Goal: Task Accomplishment & Management: Use online tool/utility

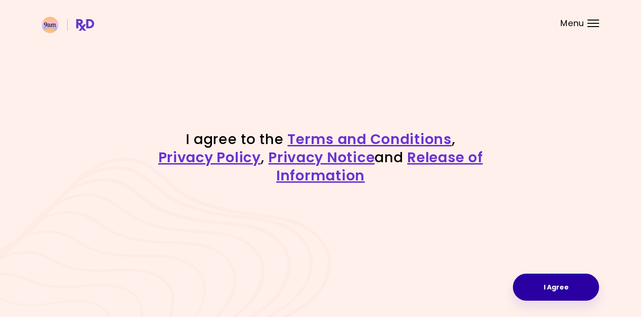
click at [557, 288] on button "I Agree" at bounding box center [556, 287] width 86 height 27
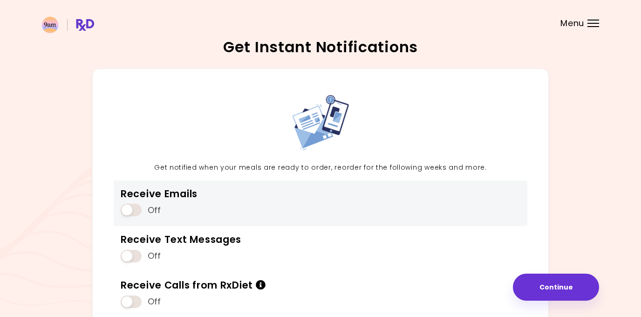
scroll to position [73, 0]
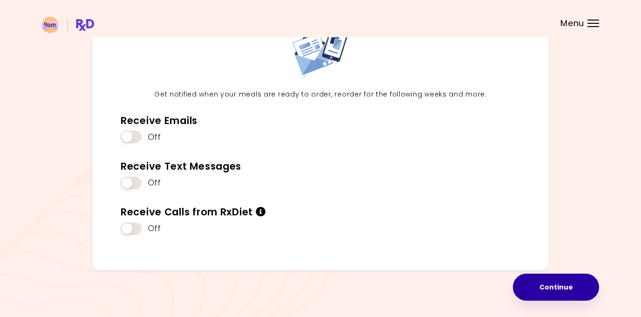
click at [574, 284] on button "Continue" at bounding box center [556, 287] width 86 height 27
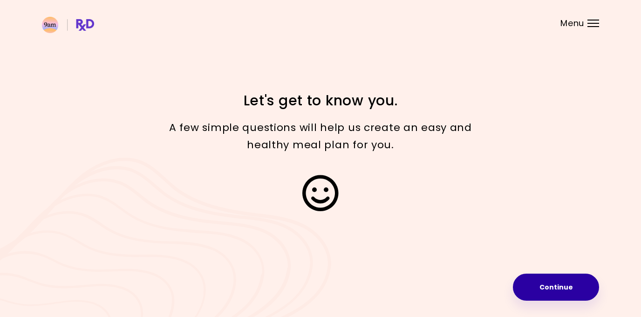
click at [542, 282] on button "Continue" at bounding box center [556, 287] width 86 height 27
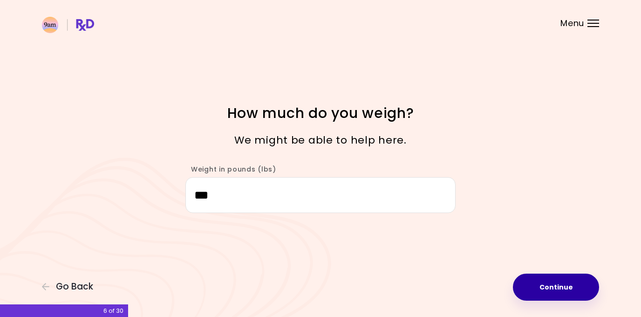
click at [554, 292] on button "Continue" at bounding box center [556, 287] width 86 height 27
select select "****"
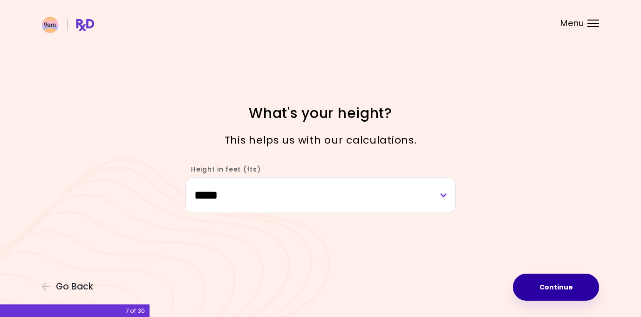
click at [556, 279] on button "Continue" at bounding box center [556, 287] width 86 height 27
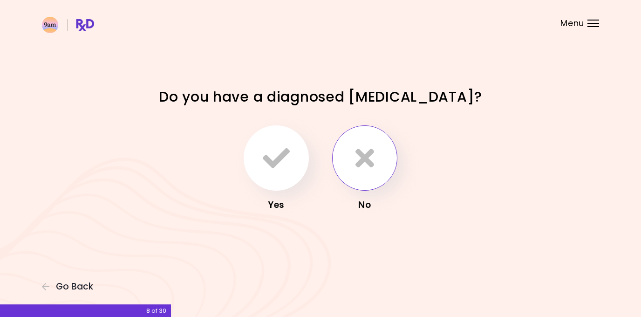
click at [387, 148] on button "button" at bounding box center [364, 157] width 65 height 65
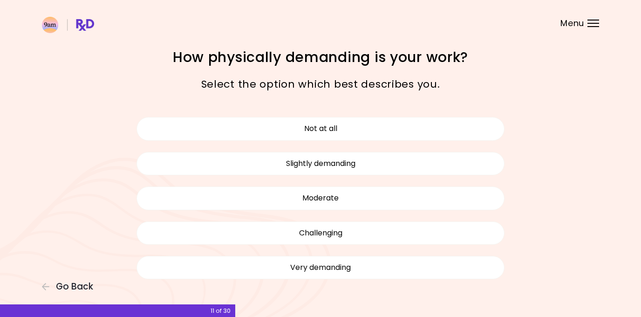
scroll to position [4, 0]
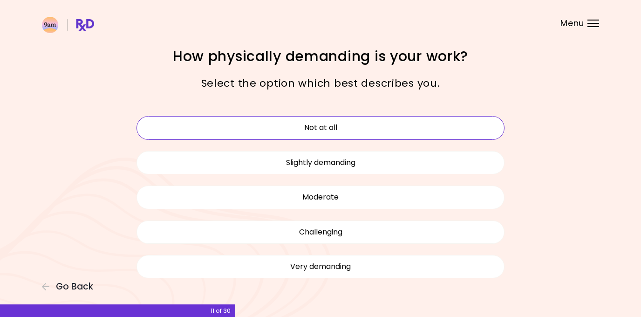
click at [351, 126] on button "Not at all" at bounding box center [321, 127] width 368 height 23
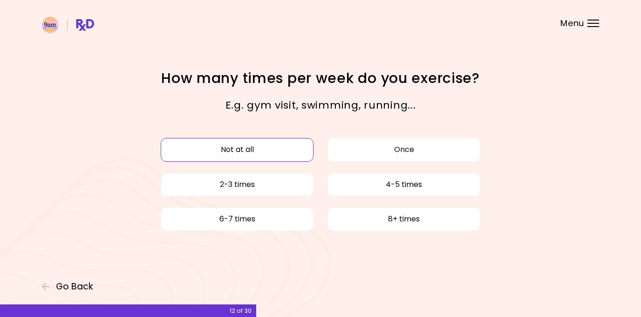
click at [234, 148] on button "Not at all" at bounding box center [237, 149] width 153 height 23
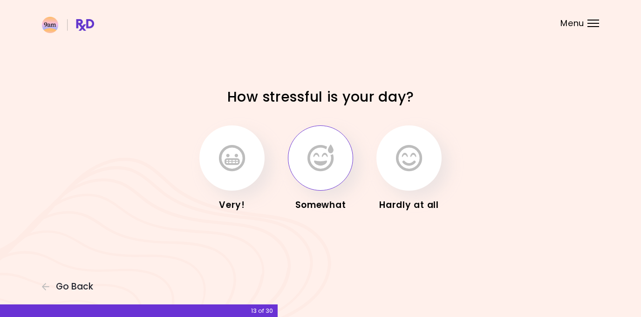
click at [340, 174] on button "button" at bounding box center [320, 157] width 65 height 65
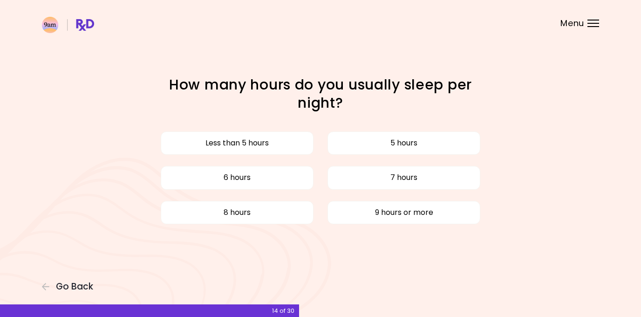
click at [318, 185] on div "Less than 5 hours 5 hours 6 hours 7 hours 8 hours 9 hours or more" at bounding box center [321, 178] width 382 height 104
click at [378, 162] on div "Less than 5 hours 5 hours 6 hours 7 hours 8 hours 9 hours or more" at bounding box center [321, 178] width 382 height 104
click at [384, 172] on button "7 hours" at bounding box center [404, 177] width 153 height 23
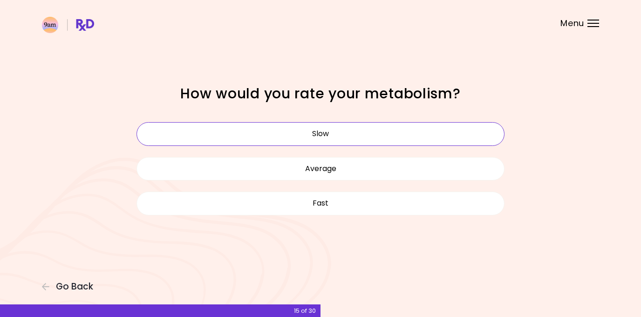
click at [343, 135] on button "Slow" at bounding box center [321, 133] width 368 height 23
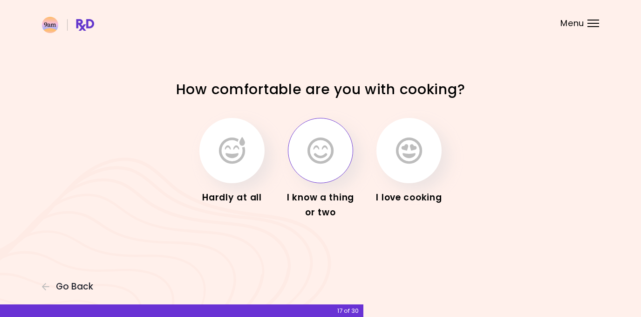
click at [337, 157] on button "button" at bounding box center [320, 150] width 65 height 65
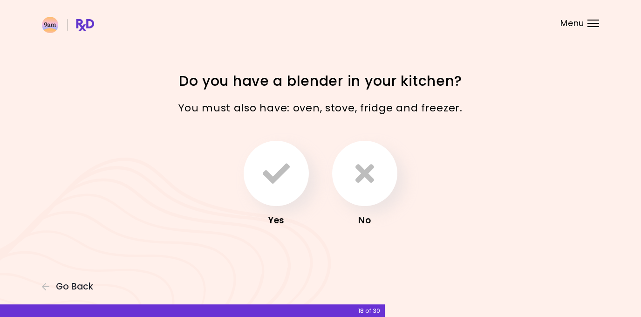
click at [74, 293] on div "Focusable invisible element Do you have a blender in your kitchen? You must als…" at bounding box center [320, 158] width 641 height 317
click at [73, 288] on span "Go Back" at bounding box center [74, 286] width 37 height 10
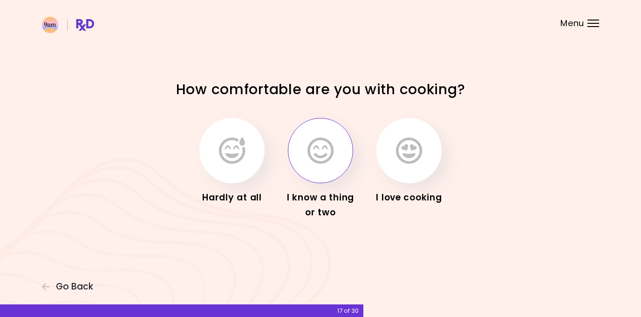
click at [311, 140] on icon "button" at bounding box center [321, 150] width 26 height 27
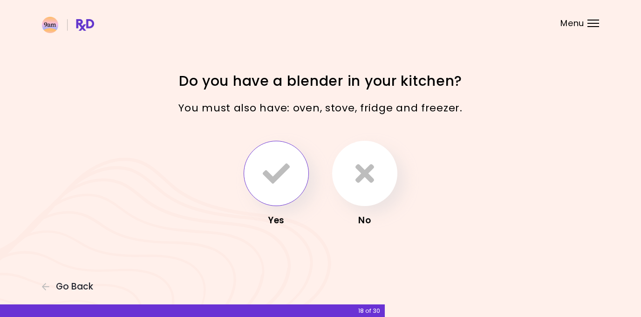
click at [273, 179] on icon "button" at bounding box center [276, 173] width 27 height 27
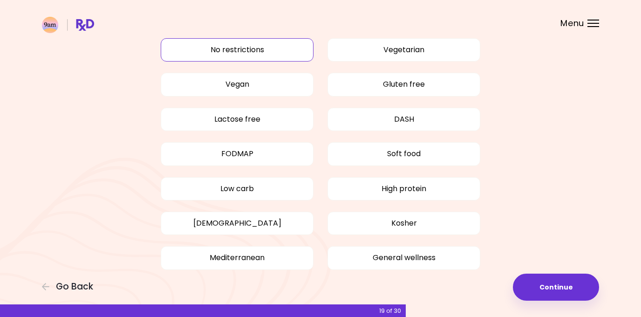
scroll to position [41, 0]
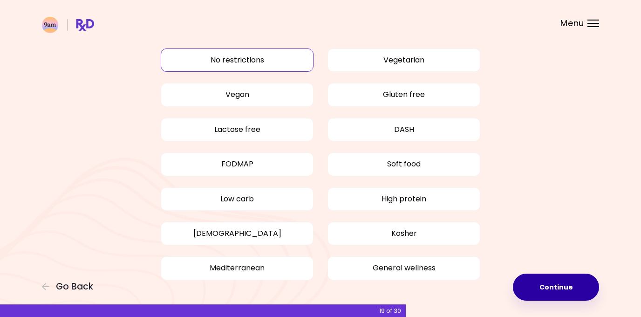
click at [563, 299] on button "Continue" at bounding box center [556, 287] width 86 height 27
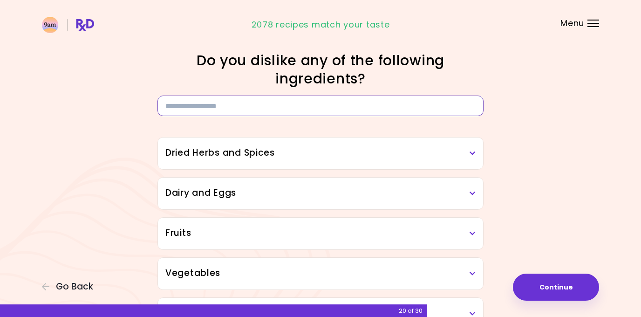
click at [285, 100] on input at bounding box center [320, 106] width 326 height 21
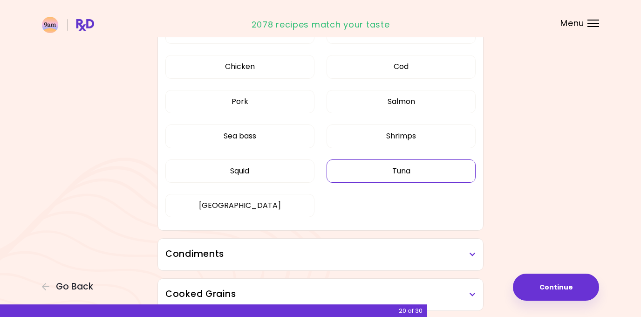
type input "****"
click at [383, 164] on button "Tuna" at bounding box center [401, 170] width 149 height 23
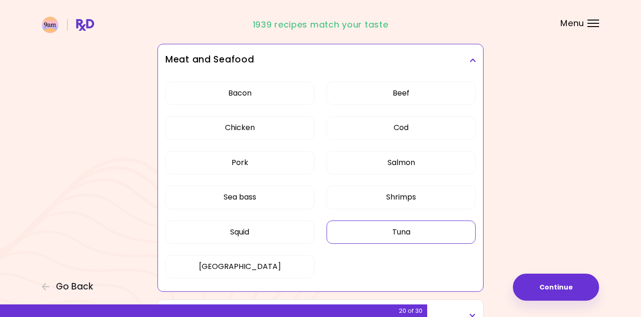
scroll to position [252, 0]
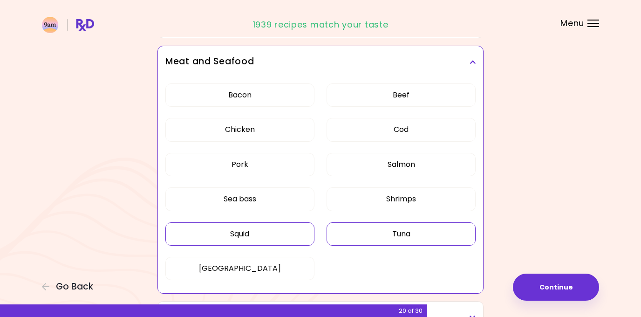
click at [255, 239] on button "Squid" at bounding box center [239, 233] width 149 height 23
click at [290, 235] on button "Squid" at bounding box center [239, 233] width 149 height 23
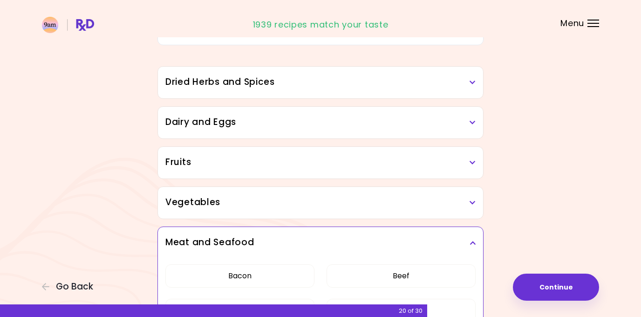
scroll to position [0, 0]
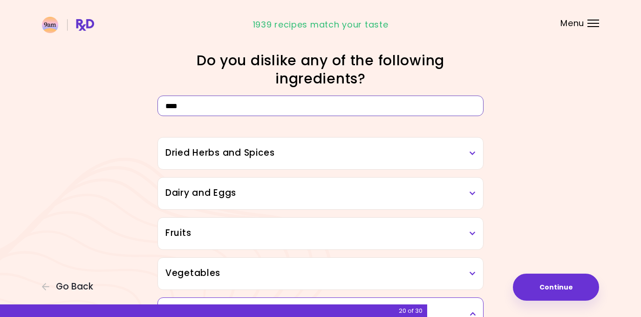
click at [269, 109] on input "****" at bounding box center [320, 106] width 326 height 21
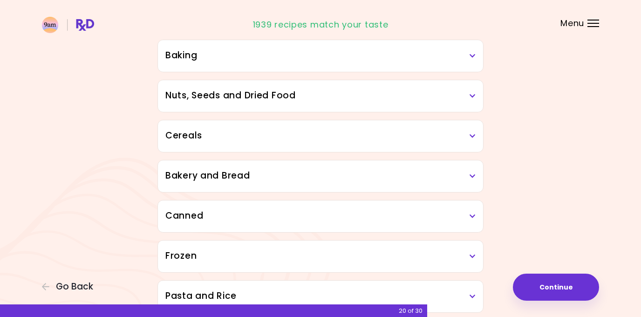
scroll to position [505, 0]
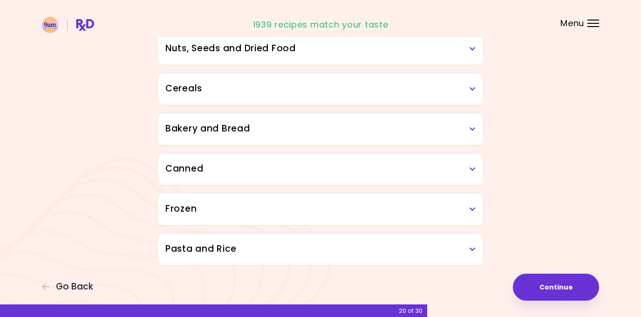
click at [454, 180] on div "Canned" at bounding box center [320, 169] width 325 height 32
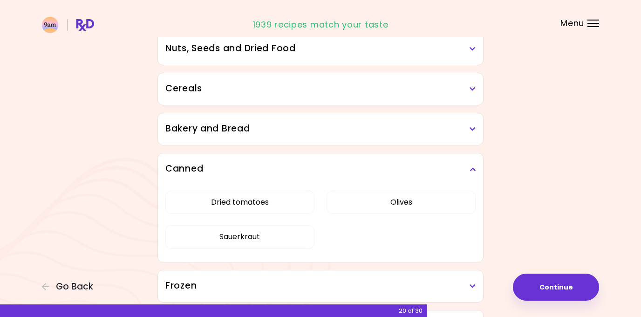
scroll to position [516, 0]
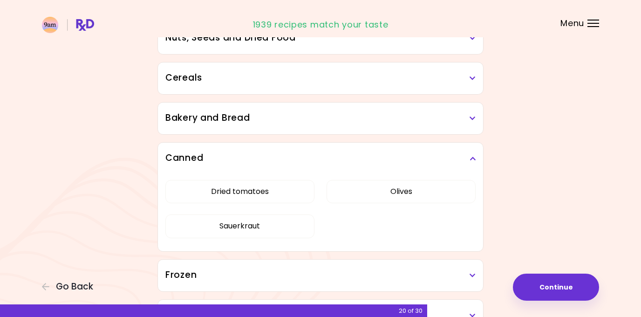
click at [438, 154] on h3 "Canned" at bounding box center [320, 158] width 310 height 14
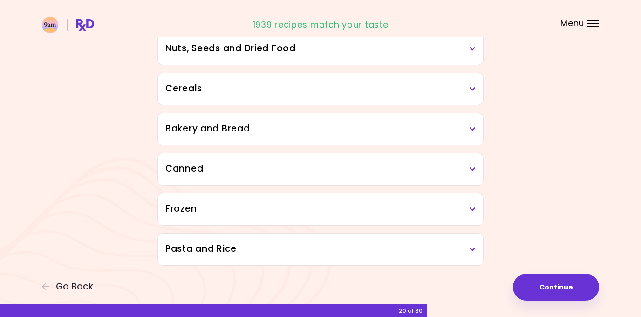
scroll to position [505, 0]
click at [530, 286] on button "Continue" at bounding box center [556, 287] width 86 height 27
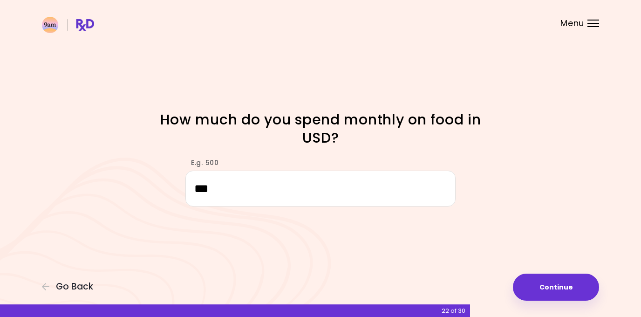
type input "***"
click at [512, 197] on div "E.g. 500 ***" at bounding box center [320, 177] width 447 height 57
click at [529, 300] on button "Continue" at bounding box center [556, 287] width 86 height 27
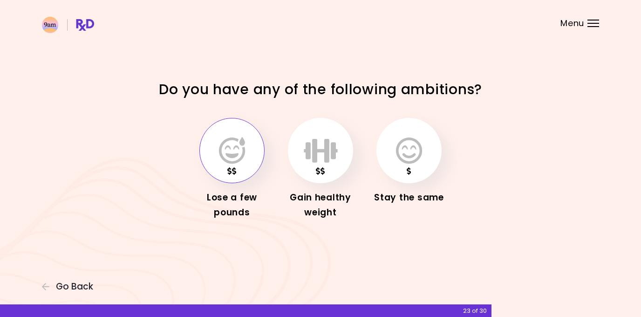
click at [233, 164] on button "button" at bounding box center [231, 150] width 65 height 65
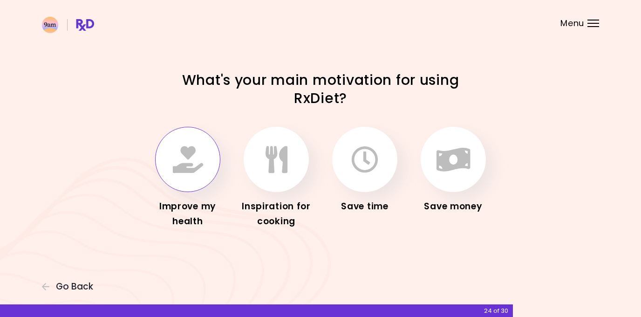
click at [191, 169] on icon "button" at bounding box center [188, 159] width 30 height 27
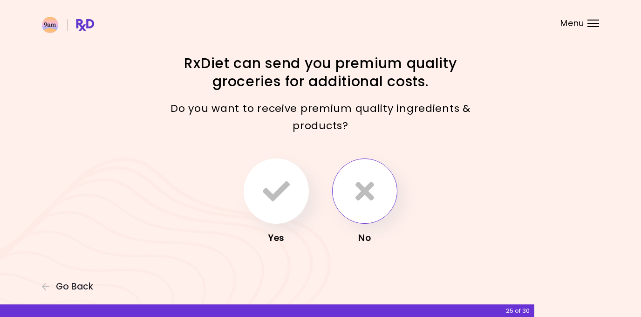
click at [362, 177] on button "button" at bounding box center [364, 190] width 65 height 65
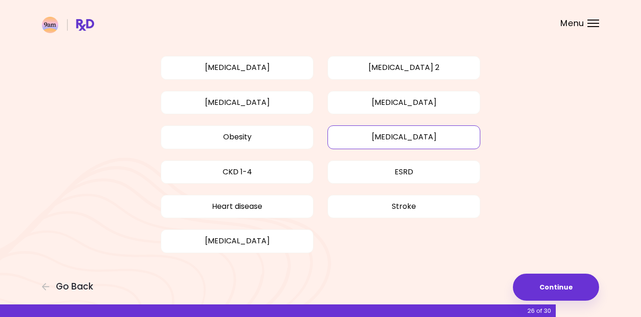
scroll to position [69, 0]
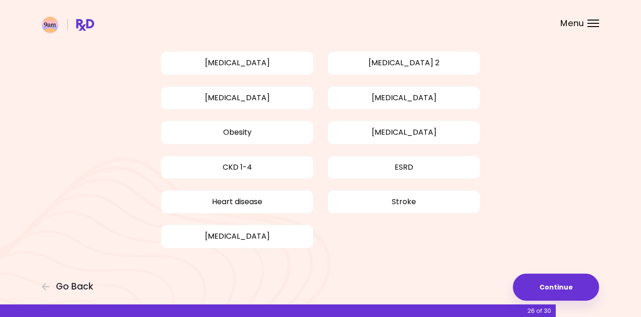
click at [213, 120] on div "[MEDICAL_DATA] [MEDICAL_DATA] 2 [MEDICAL_DATA] [MEDICAL_DATA] Obesity [MEDICAL_…" at bounding box center [321, 150] width 382 height 208
click at [213, 121] on button "Obesity" at bounding box center [237, 132] width 153 height 23
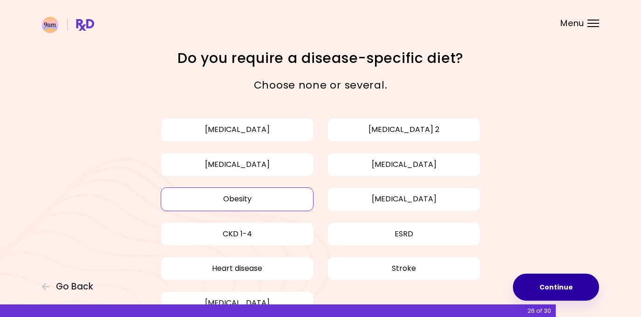
scroll to position [0, 0]
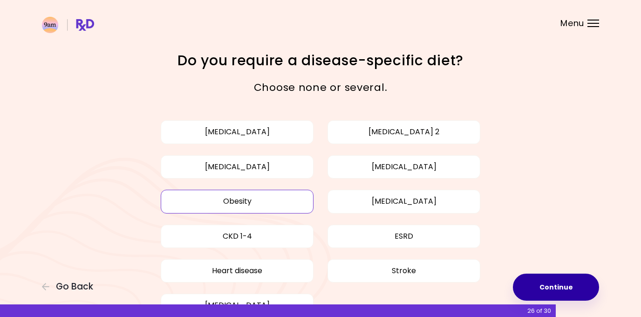
click at [554, 279] on button "Continue" at bounding box center [556, 287] width 86 height 27
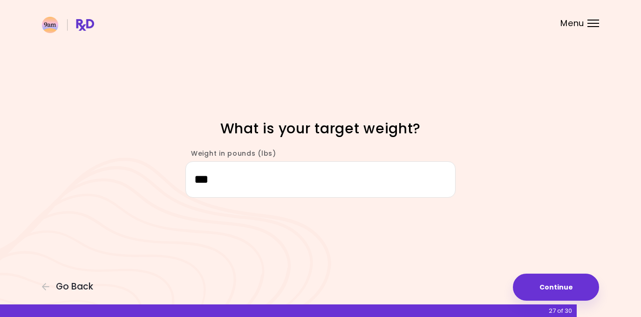
click at [499, 157] on div "Weight in pounds (lbs) ***" at bounding box center [320, 168] width 447 height 57
click at [416, 186] on input "***" at bounding box center [320, 179] width 270 height 36
type input "***"
click at [450, 267] on div "Focusable invisible element What is your target weight? Weight in pounds (lbs) …" at bounding box center [320, 158] width 641 height 317
click at [540, 287] on button "Continue" at bounding box center [556, 287] width 86 height 27
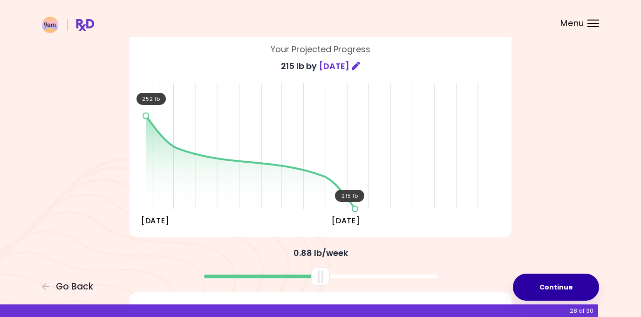
scroll to position [67, 0]
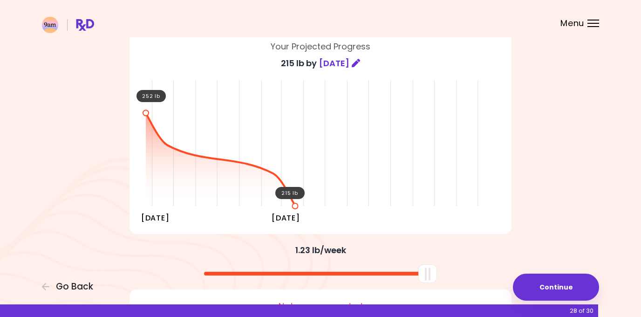
drag, startPoint x: 318, startPoint y: 269, endPoint x: 450, endPoint y: 275, distance: 131.5
click at [450, 275] on div at bounding box center [320, 270] width 391 height 25
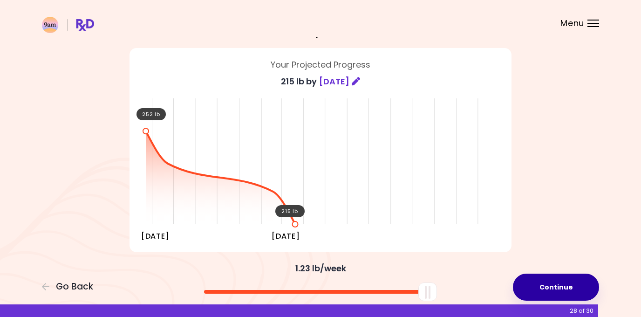
scroll to position [47, 0]
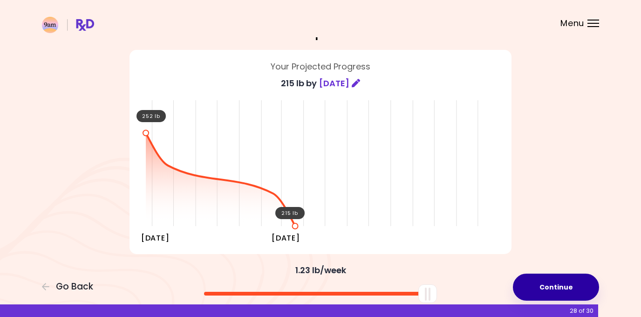
click at [559, 283] on button "Continue" at bounding box center [556, 287] width 86 height 27
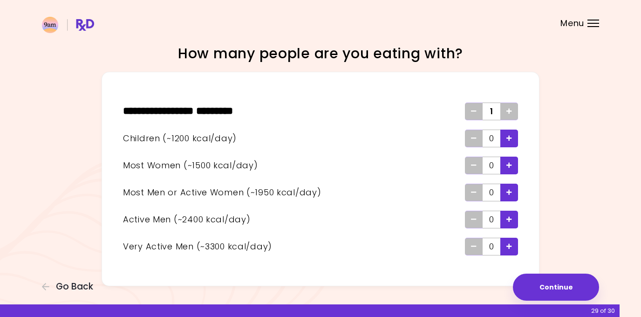
scroll to position [8, 0]
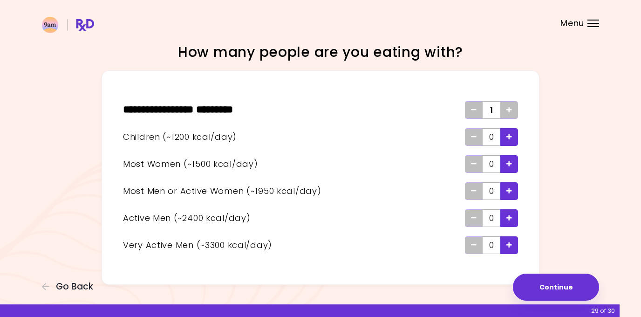
click at [509, 159] on span "Add - Woman" at bounding box center [509, 164] width 6 height 15
click at [502, 136] on div "Add - Child" at bounding box center [509, 137] width 18 height 18
click at [543, 167] on div "How many people are you eating with? ** * ******* * **** ******** * 1 Children …" at bounding box center [320, 164] width 447 height 242
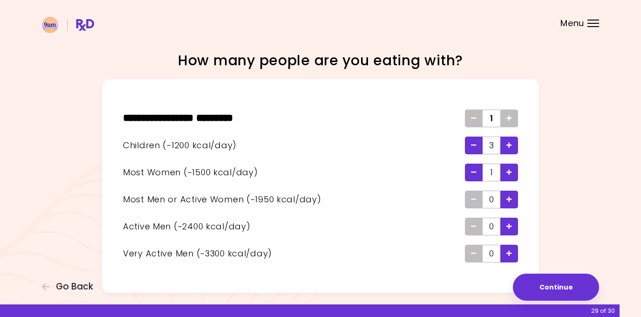
scroll to position [27, 0]
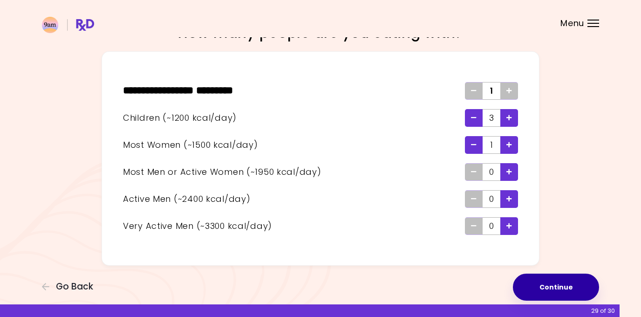
click at [549, 291] on button "Continue" at bounding box center [556, 287] width 86 height 27
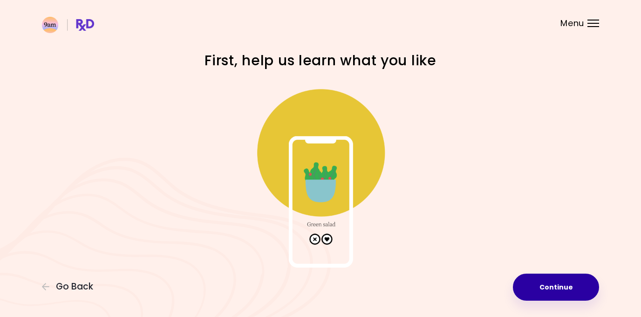
click at [545, 283] on button "Continue" at bounding box center [556, 287] width 86 height 27
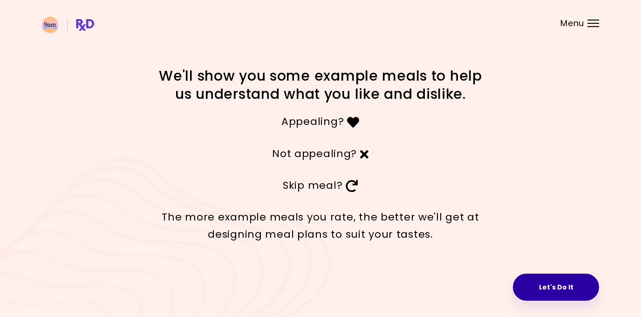
click at [527, 284] on button "Let's Do It" at bounding box center [556, 287] width 86 height 27
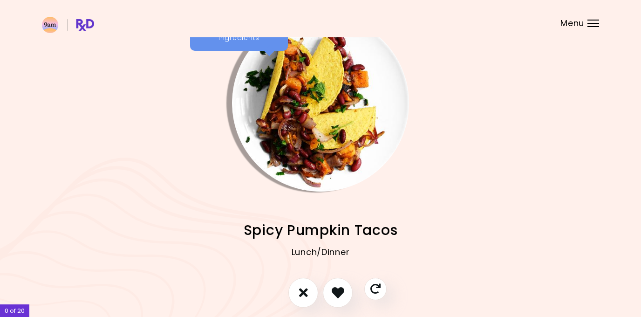
scroll to position [27, 0]
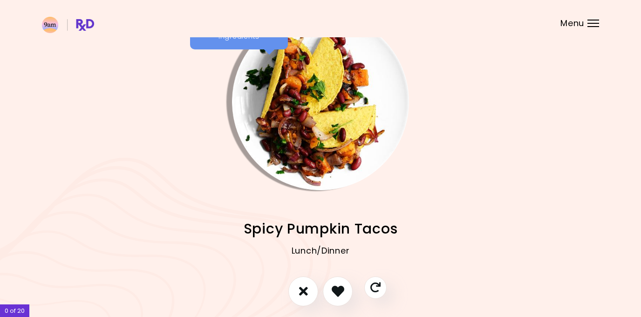
click at [323, 295] on div at bounding box center [320, 295] width 151 height 39
click at [336, 293] on icon "I like this recipe" at bounding box center [337, 291] width 14 height 14
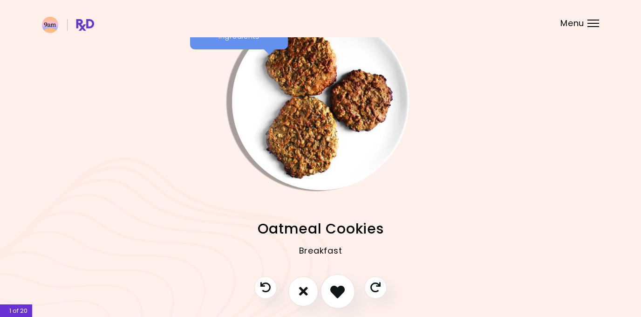
click at [336, 293] on icon "I like this recipe" at bounding box center [337, 291] width 14 height 14
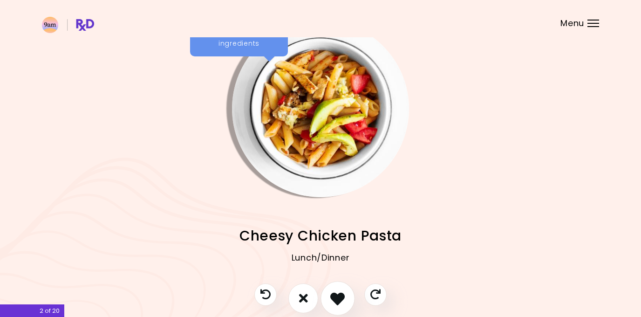
scroll to position [16, 0]
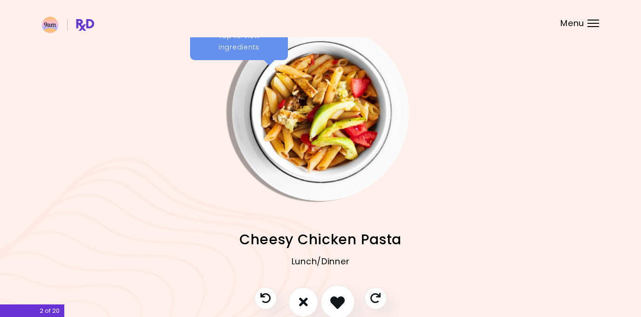
click at [334, 307] on icon "I like this recipe" at bounding box center [337, 301] width 14 height 14
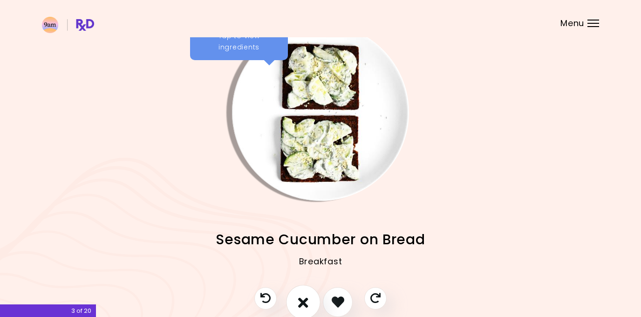
click at [297, 301] on button "I don't like this recipe" at bounding box center [303, 302] width 34 height 34
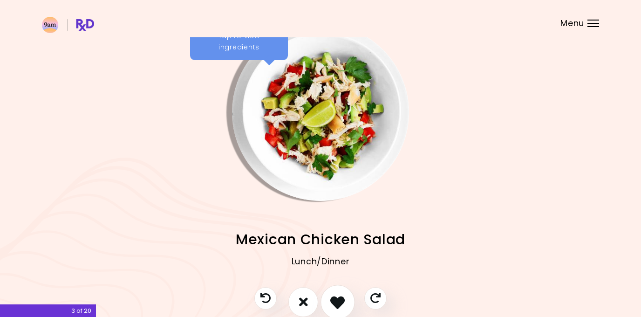
click at [333, 300] on icon "I like this recipe" at bounding box center [337, 301] width 14 height 14
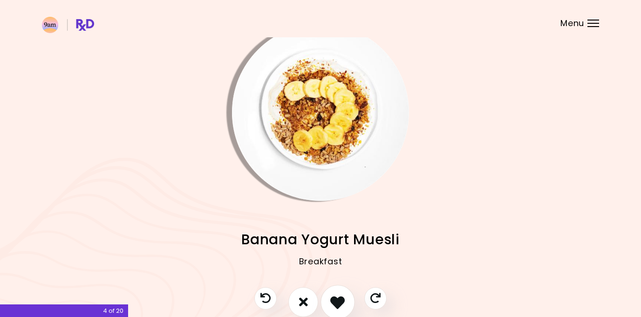
click at [340, 302] on icon "I like this recipe" at bounding box center [337, 301] width 14 height 14
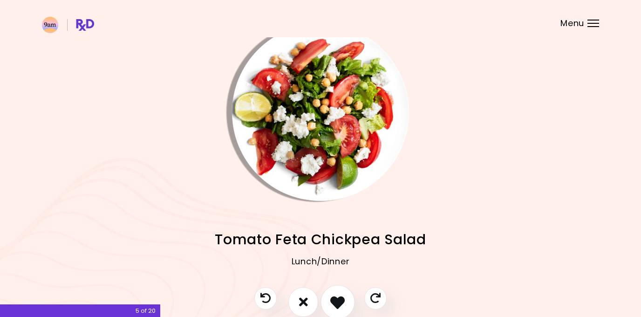
click at [335, 307] on icon "I like this recipe" at bounding box center [337, 301] width 14 height 14
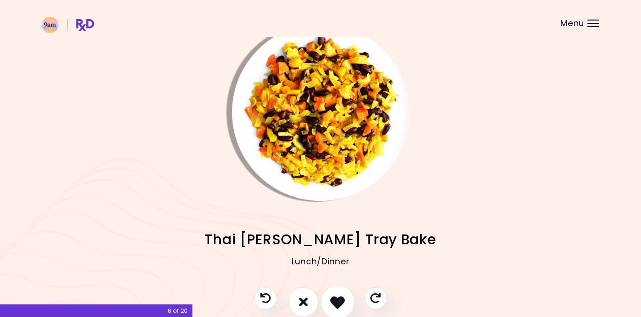
click at [333, 301] on icon "I like this recipe" at bounding box center [337, 301] width 14 height 14
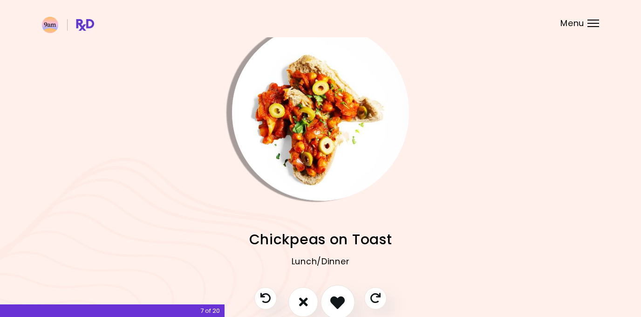
click at [335, 294] on icon "I like this recipe" at bounding box center [337, 301] width 14 height 14
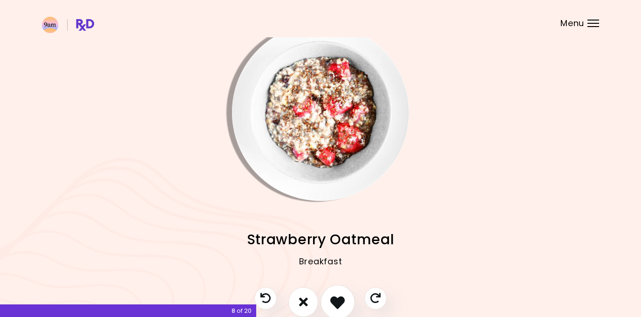
click at [335, 308] on icon "I like this recipe" at bounding box center [337, 301] width 14 height 14
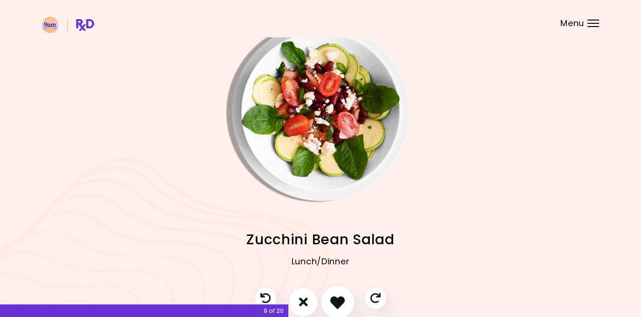
click at [331, 295] on icon "I like this recipe" at bounding box center [337, 301] width 14 height 14
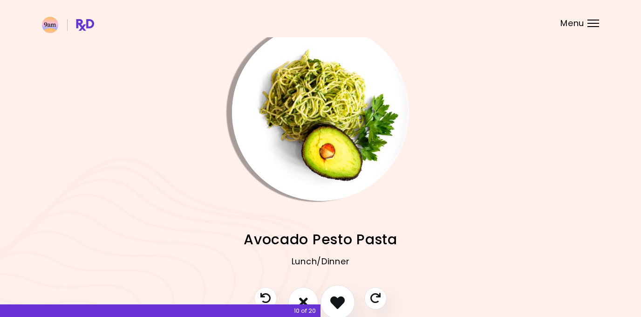
click at [335, 295] on icon "I like this recipe" at bounding box center [337, 301] width 14 height 14
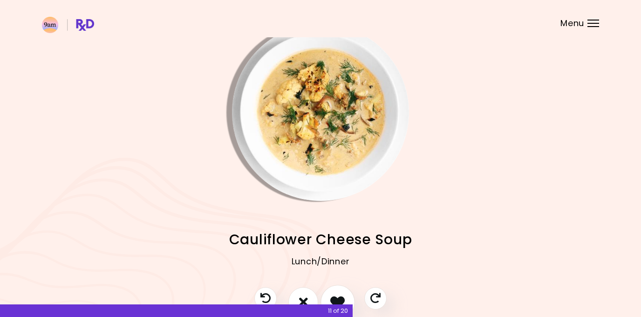
click at [338, 292] on button "I like this recipe" at bounding box center [338, 302] width 34 height 34
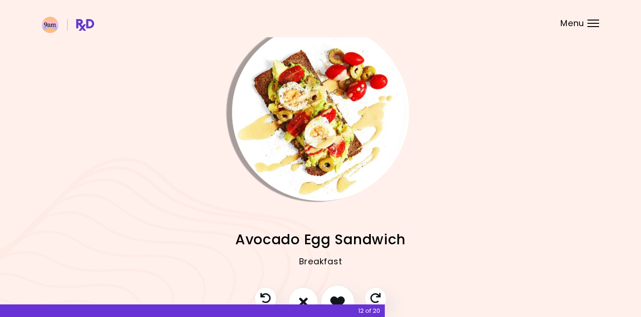
click at [337, 298] on icon "I like this recipe" at bounding box center [337, 301] width 14 height 14
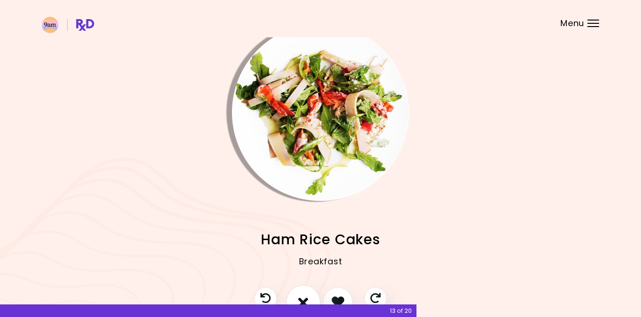
click at [305, 300] on icon "I don't like this recipe" at bounding box center [303, 301] width 10 height 14
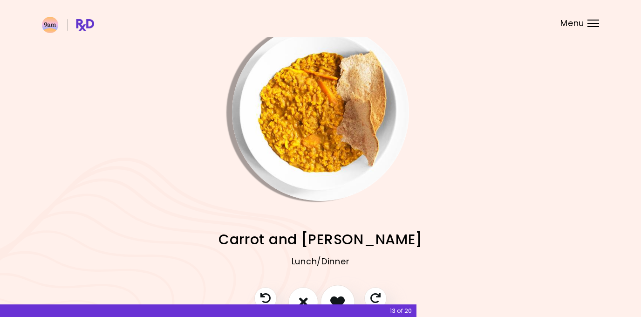
click at [339, 293] on button "I like this recipe" at bounding box center [338, 302] width 34 height 34
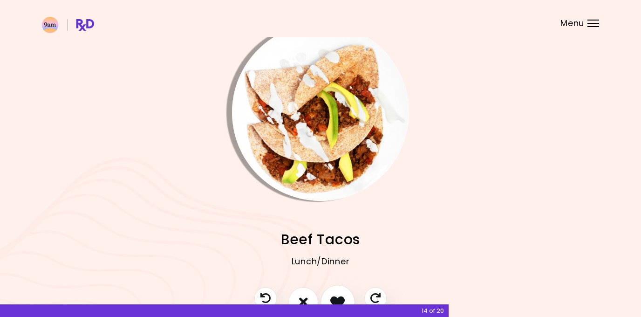
click at [338, 292] on button "I like this recipe" at bounding box center [338, 302] width 34 height 34
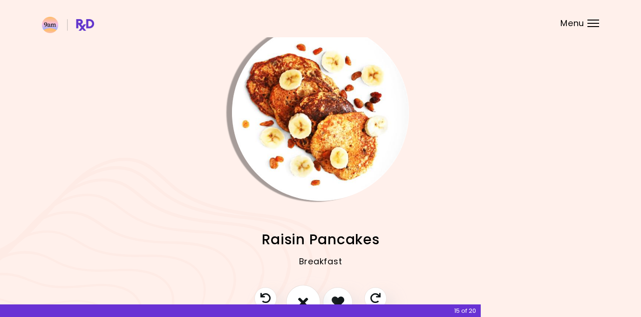
click at [309, 296] on button "I don't like this recipe" at bounding box center [303, 302] width 34 height 34
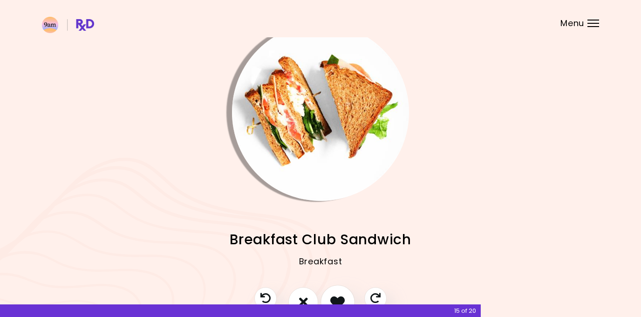
click at [342, 300] on icon "I like this recipe" at bounding box center [337, 301] width 14 height 14
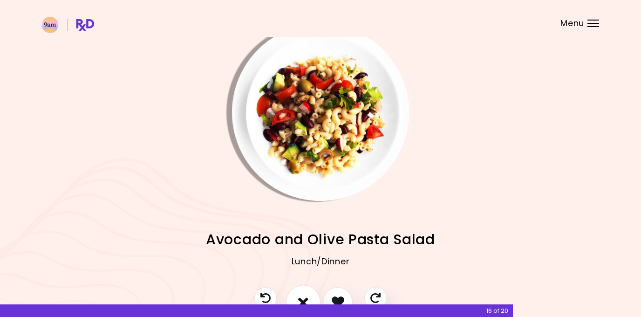
click at [300, 297] on icon "I don't like this recipe" at bounding box center [303, 301] width 10 height 14
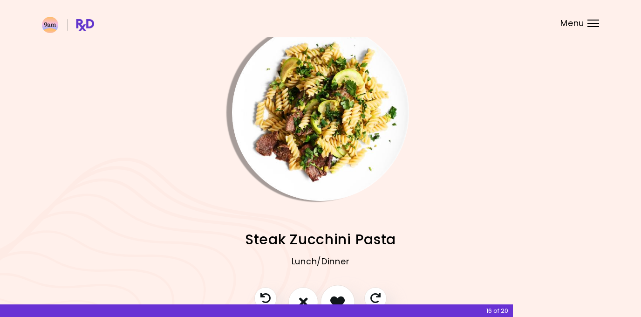
click at [333, 297] on icon "I like this recipe" at bounding box center [337, 301] width 14 height 14
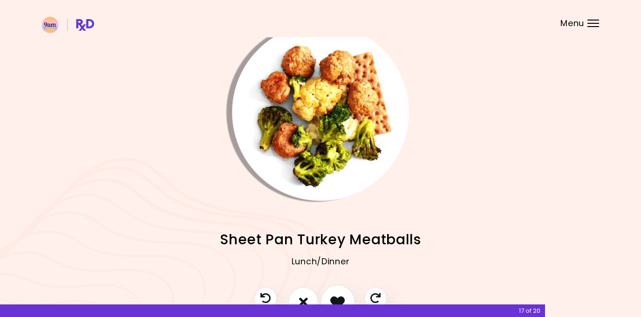
click at [334, 300] on icon "I like this recipe" at bounding box center [337, 301] width 14 height 14
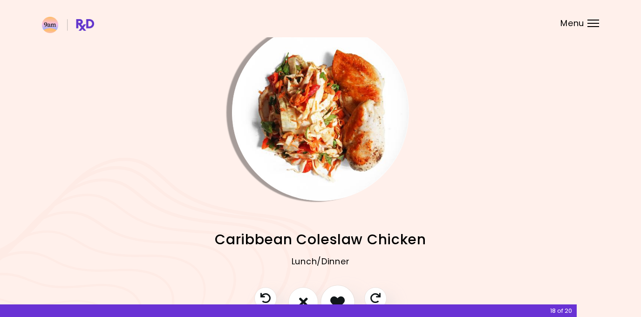
click at [339, 293] on button "I like this recipe" at bounding box center [338, 302] width 34 height 34
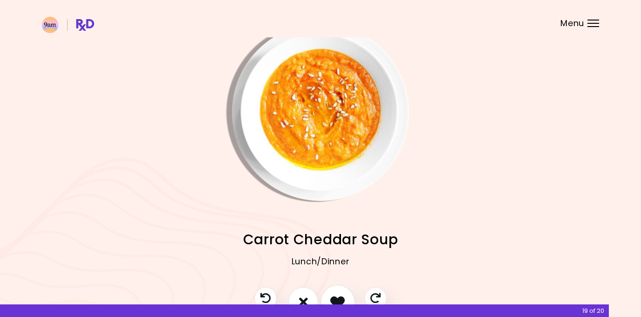
click at [341, 291] on button "I like this recipe" at bounding box center [338, 302] width 34 height 34
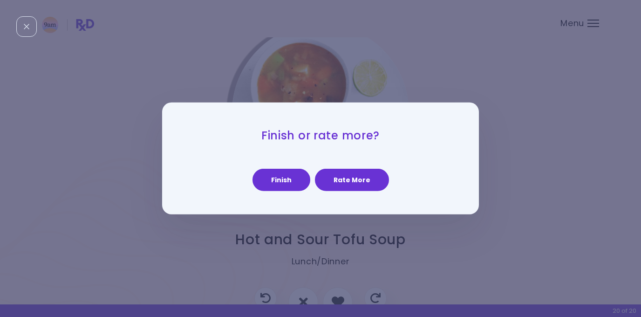
click at [340, 184] on button "Rate More" at bounding box center [352, 180] width 74 height 22
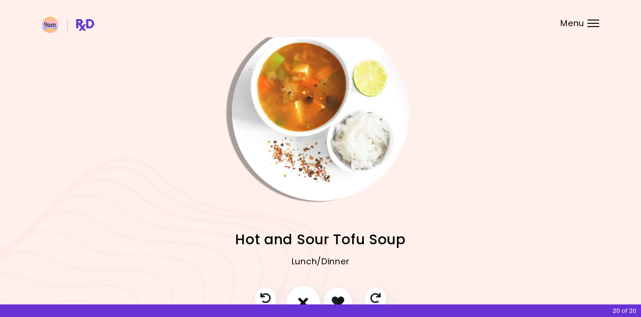
click at [297, 296] on button "I don't like this recipe" at bounding box center [303, 302] width 34 height 34
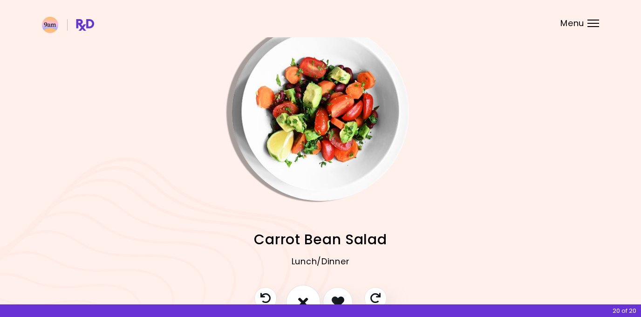
click at [302, 293] on button "I don't like this recipe" at bounding box center [303, 302] width 34 height 34
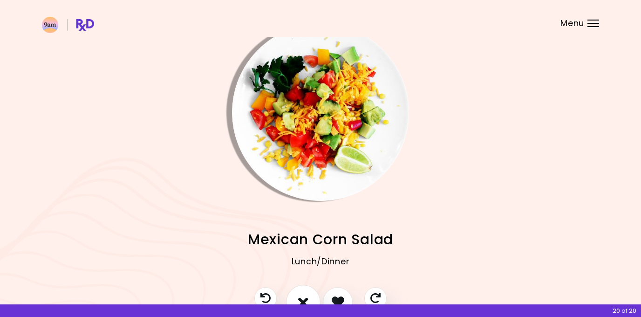
click at [309, 291] on button "I don't like this recipe" at bounding box center [303, 302] width 34 height 34
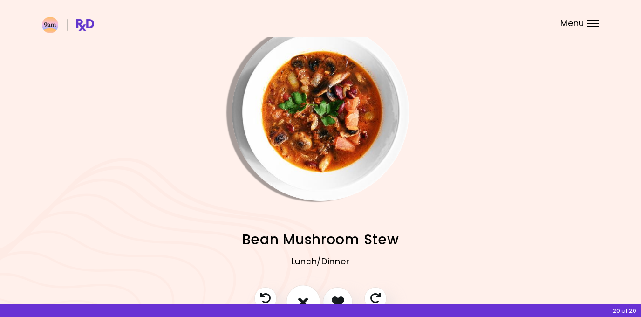
click at [302, 299] on icon "I don't like this recipe" at bounding box center [303, 301] width 10 height 14
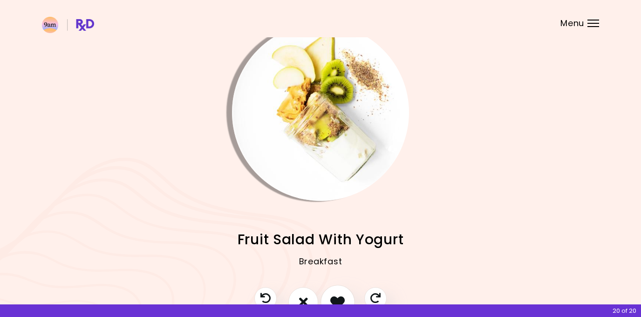
click at [329, 295] on button "I like this recipe" at bounding box center [338, 302] width 34 height 34
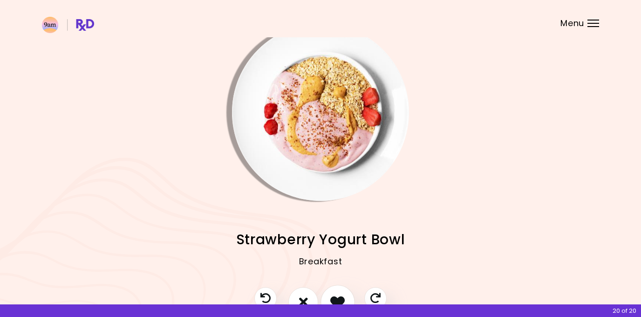
click at [340, 298] on icon "I like this recipe" at bounding box center [337, 301] width 14 height 14
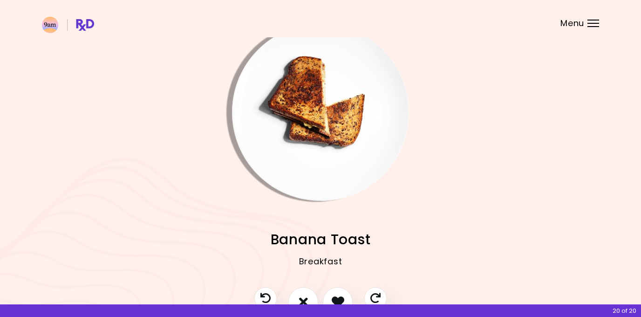
click at [328, 287] on div "Breakfast" at bounding box center [320, 268] width 557 height 37
click at [330, 295] on button "I like this recipe" at bounding box center [338, 302] width 34 height 34
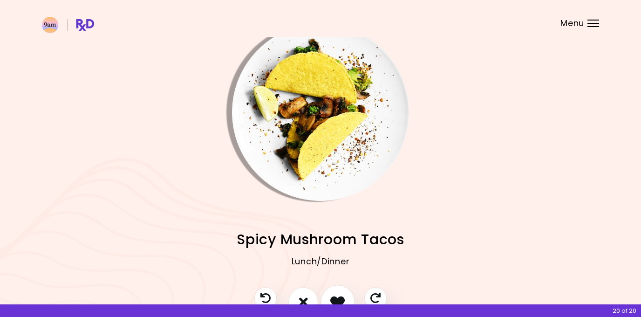
click at [332, 294] on icon "I like this recipe" at bounding box center [337, 301] width 14 height 14
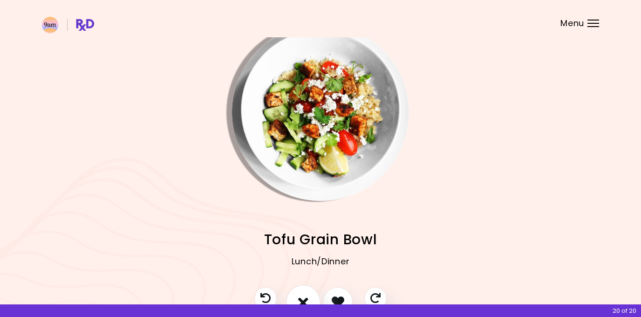
click at [300, 298] on icon "I don't like this recipe" at bounding box center [303, 301] width 10 height 14
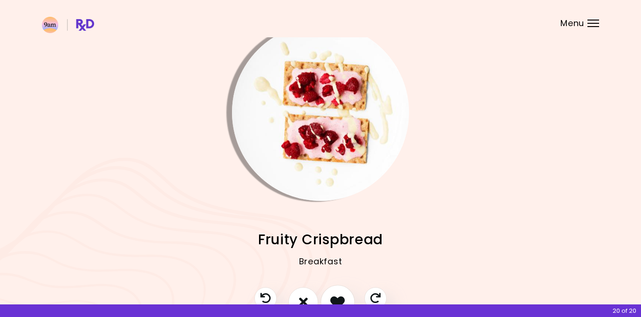
click at [333, 297] on icon "I like this recipe" at bounding box center [337, 301] width 14 height 14
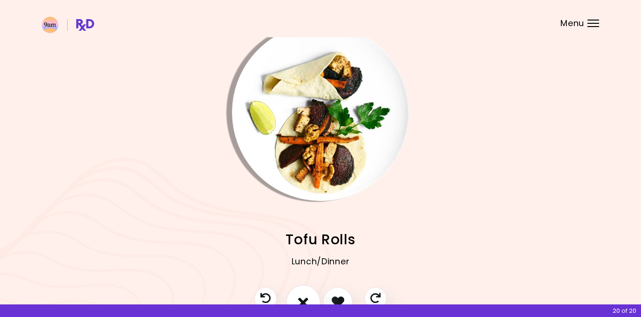
click at [301, 298] on icon "I don't like this recipe" at bounding box center [303, 301] width 10 height 14
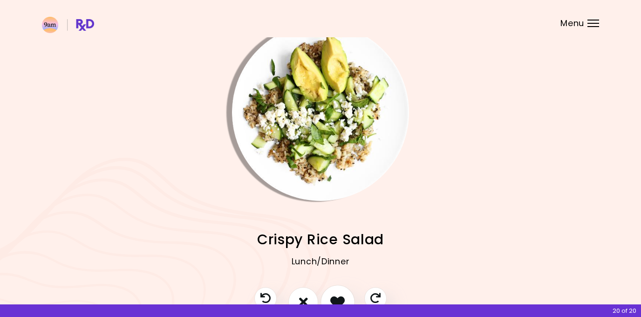
click at [329, 290] on button "I like this recipe" at bounding box center [338, 302] width 34 height 34
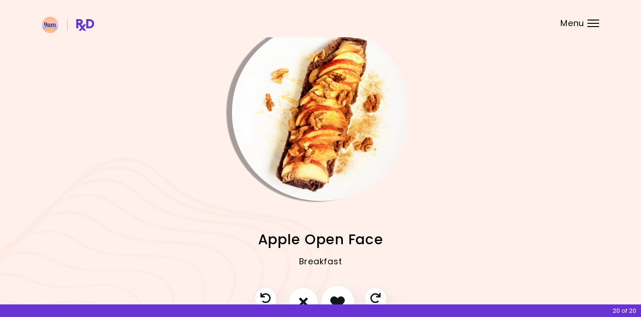
click at [336, 300] on icon "I like this recipe" at bounding box center [337, 301] width 14 height 14
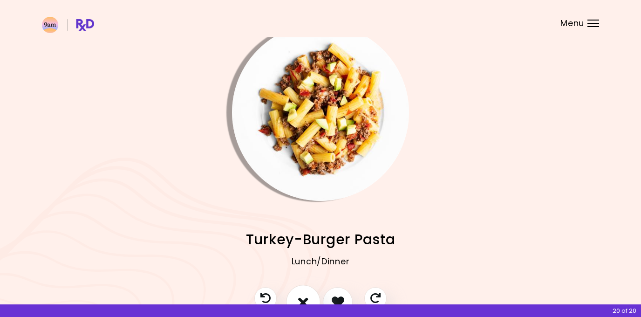
click at [307, 299] on icon "I don't like this recipe" at bounding box center [303, 301] width 10 height 14
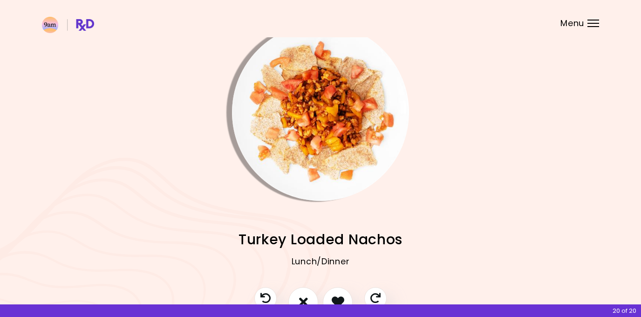
click at [268, 304] on div "20 of 20" at bounding box center [320, 310] width 641 height 13
click at [332, 300] on icon "I like this recipe" at bounding box center [337, 301] width 14 height 14
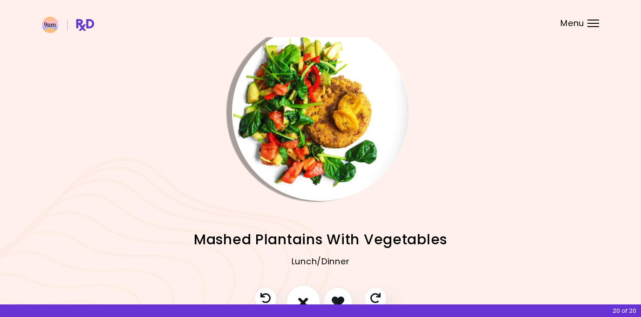
click at [309, 296] on button "I don't like this recipe" at bounding box center [303, 302] width 34 height 34
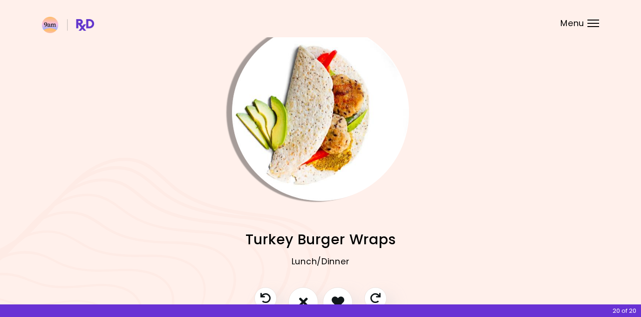
click at [323, 285] on div "Lunch/Dinner" at bounding box center [320, 268] width 557 height 37
click at [325, 285] on div "Lunch/Dinner" at bounding box center [320, 268] width 557 height 37
click at [330, 292] on button "I like this recipe" at bounding box center [338, 302] width 34 height 34
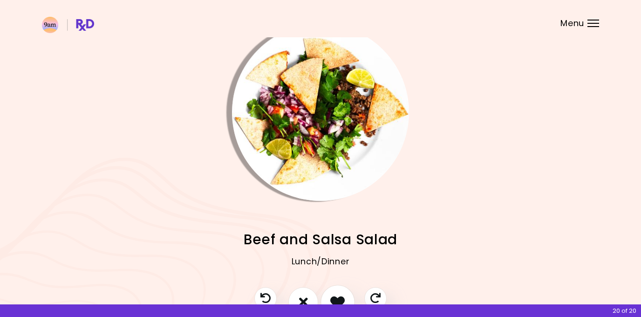
click at [334, 297] on icon "I like this recipe" at bounding box center [337, 301] width 14 height 14
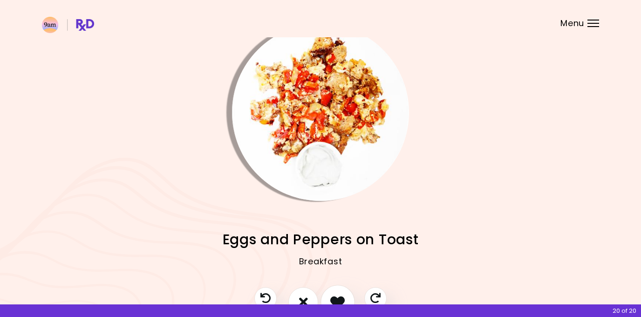
click at [342, 292] on button "I like this recipe" at bounding box center [338, 302] width 34 height 34
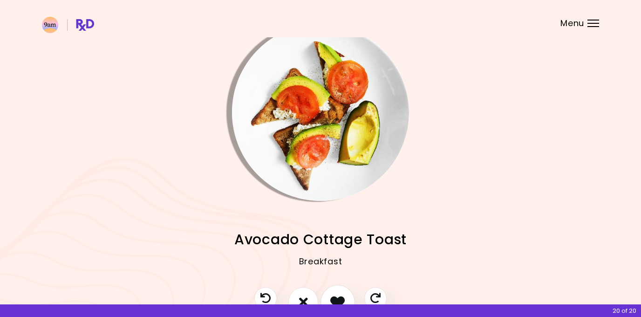
click at [338, 296] on icon "I like this recipe" at bounding box center [337, 301] width 14 height 14
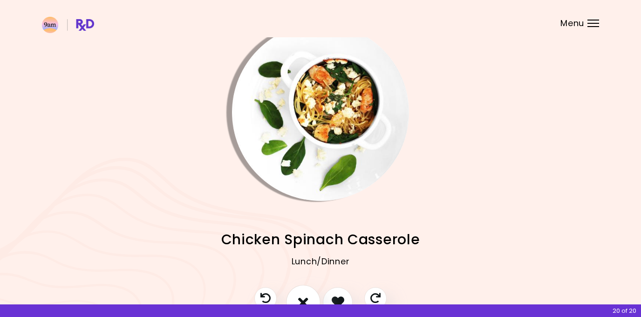
click at [305, 299] on icon "I don't like this recipe" at bounding box center [303, 301] width 10 height 14
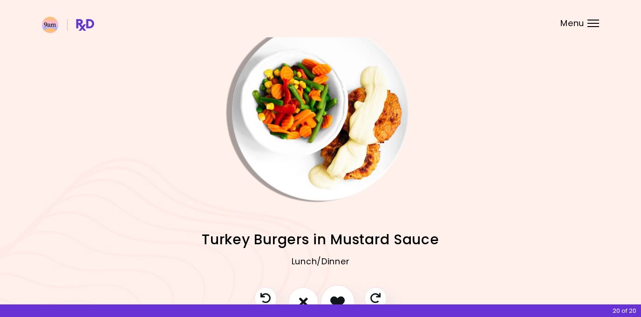
click at [336, 292] on button "I like this recipe" at bounding box center [338, 302] width 34 height 34
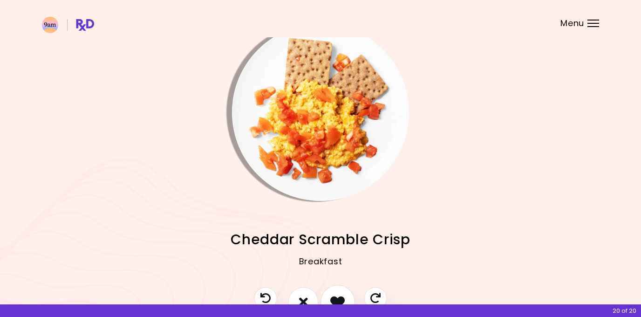
click at [325, 293] on button "I like this recipe" at bounding box center [338, 302] width 34 height 34
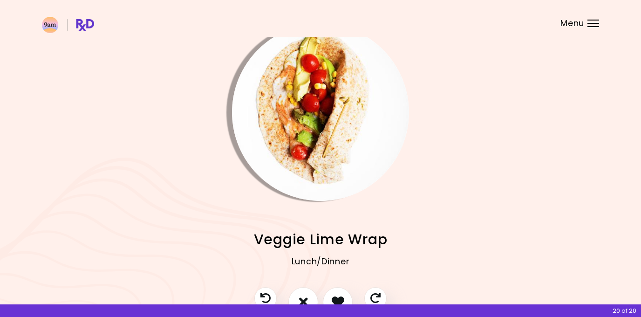
click at [631, 312] on div "20 of 20" at bounding box center [320, 310] width 641 height 13
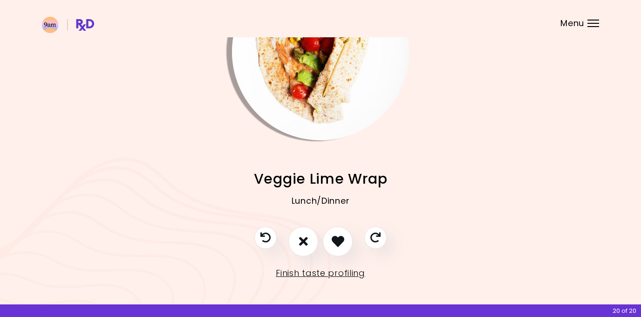
scroll to position [79, 0]
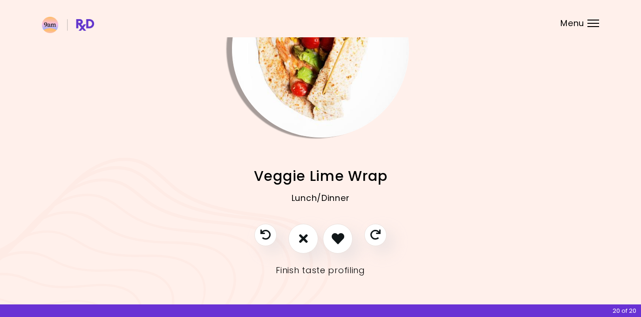
click at [334, 272] on link "Finish taste profiling" at bounding box center [320, 270] width 89 height 15
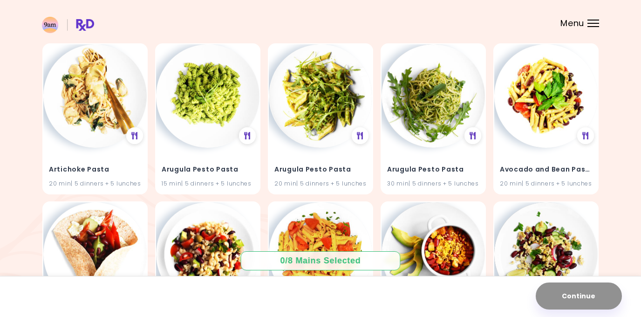
scroll to position [255, 0]
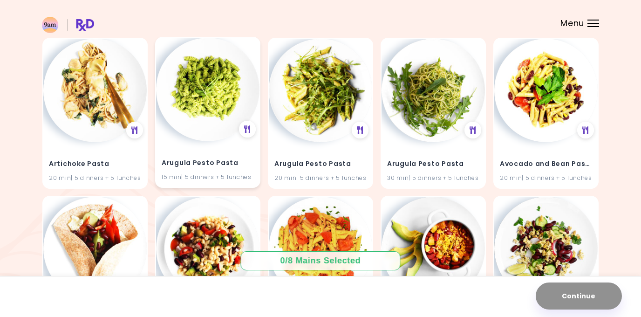
click at [213, 116] on img at bounding box center [207, 89] width 103 height 103
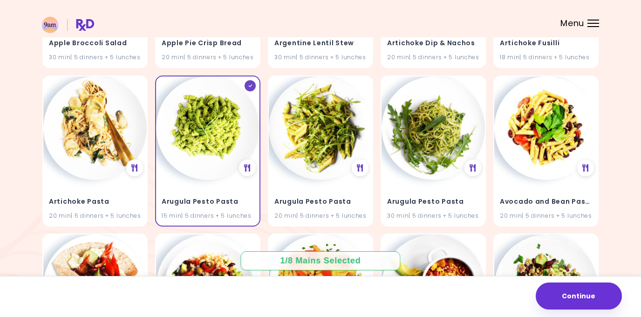
scroll to position [227, 0]
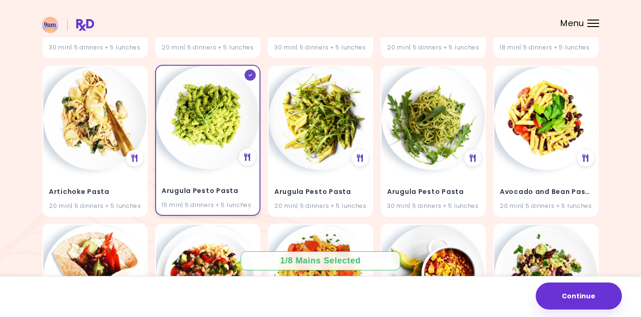
click at [229, 165] on div "Arugula Pesto Pasta 15 min | 5 dinners + 5 lunches" at bounding box center [207, 140] width 105 height 151
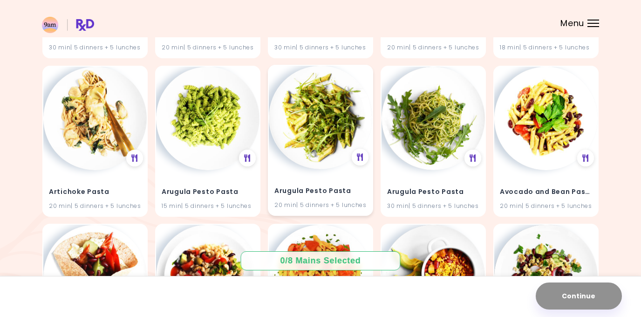
click at [312, 131] on img at bounding box center [320, 117] width 103 height 103
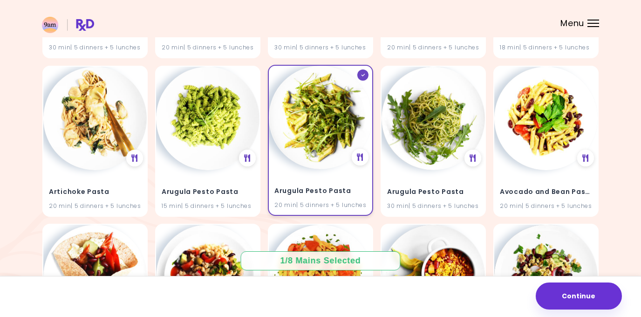
click at [335, 141] on img at bounding box center [320, 117] width 103 height 103
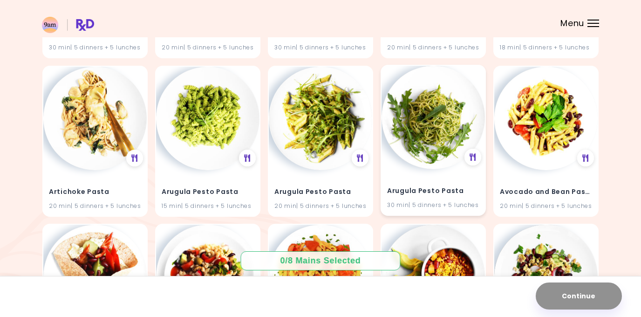
click at [428, 119] on img at bounding box center [433, 117] width 103 height 103
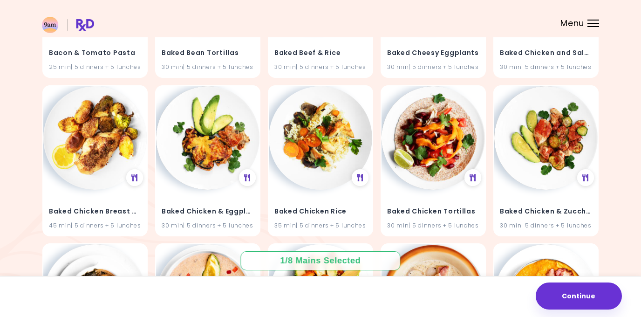
scroll to position [1496, 0]
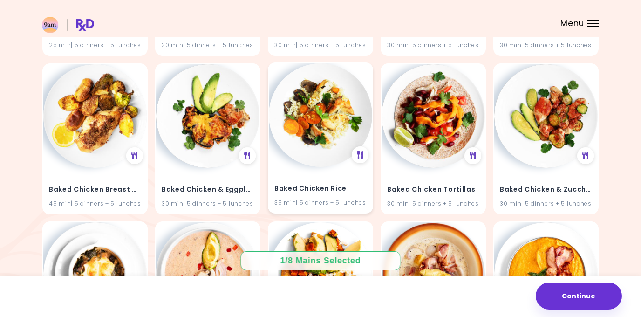
click at [327, 123] on img at bounding box center [320, 114] width 103 height 103
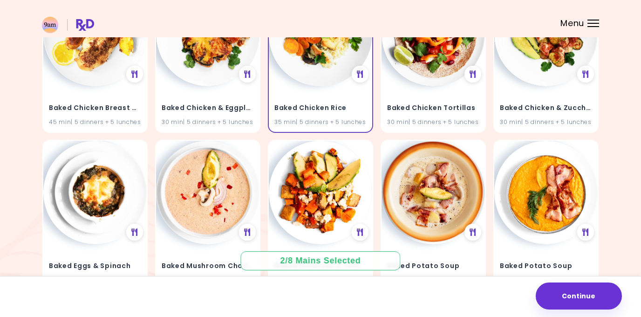
scroll to position [1516, 0]
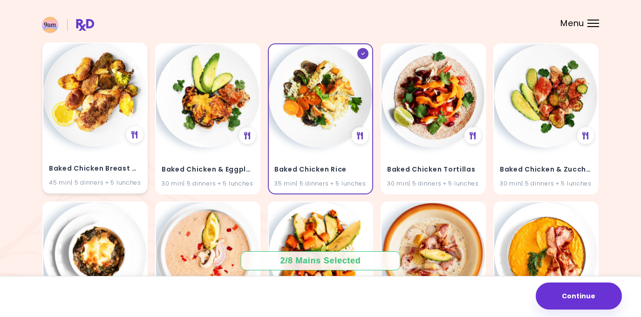
click at [96, 111] on img at bounding box center [94, 94] width 103 height 103
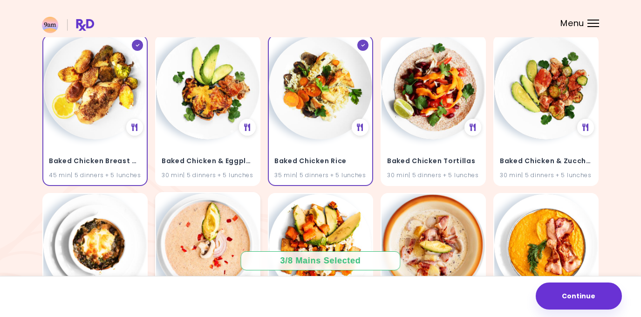
scroll to position [1526, 0]
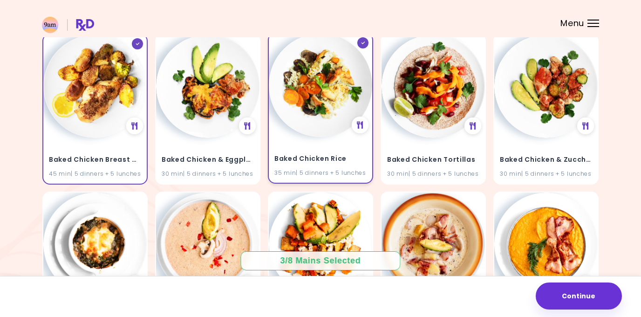
click at [321, 113] on img at bounding box center [320, 85] width 103 height 103
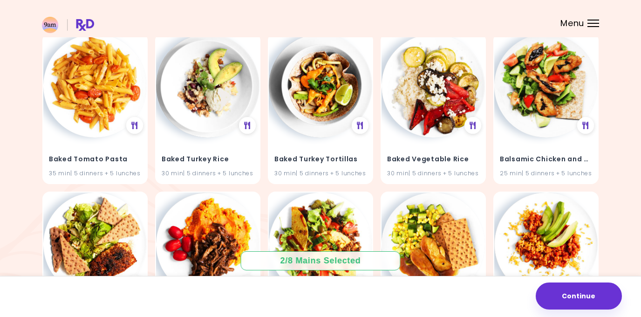
scroll to position [1998, 0]
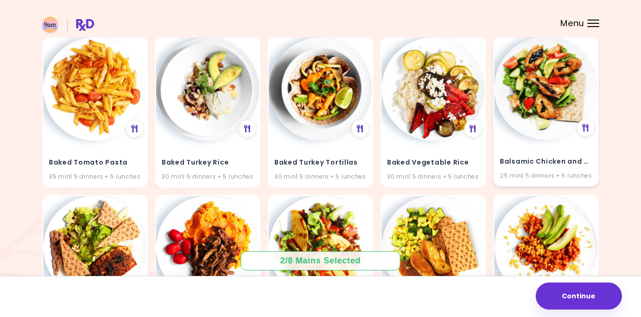
click at [552, 109] on img at bounding box center [545, 87] width 103 height 103
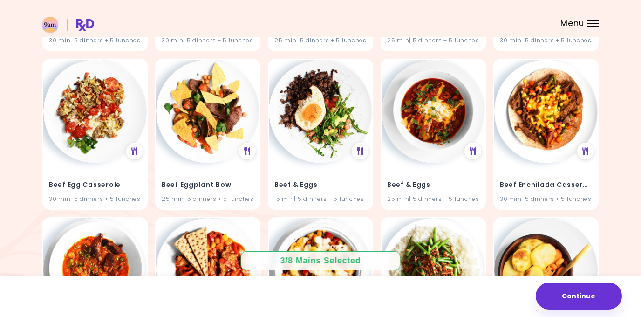
scroll to position [4674, 0]
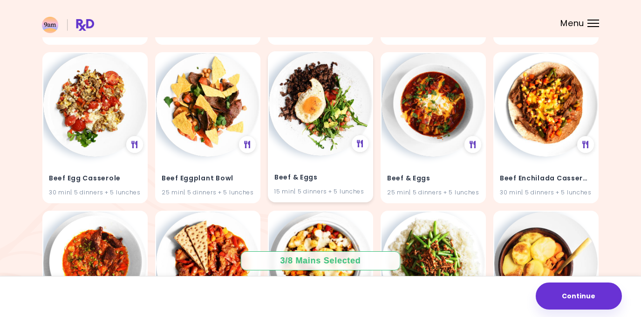
click at [310, 150] on img at bounding box center [320, 103] width 103 height 103
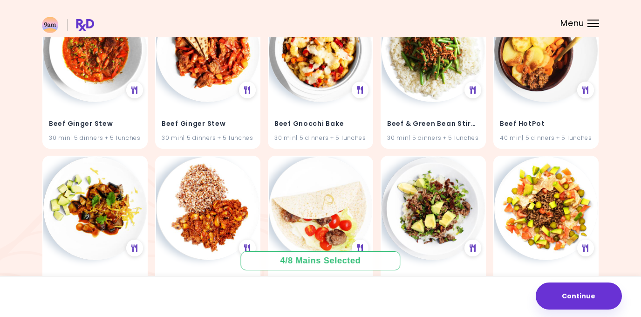
scroll to position [4897, 0]
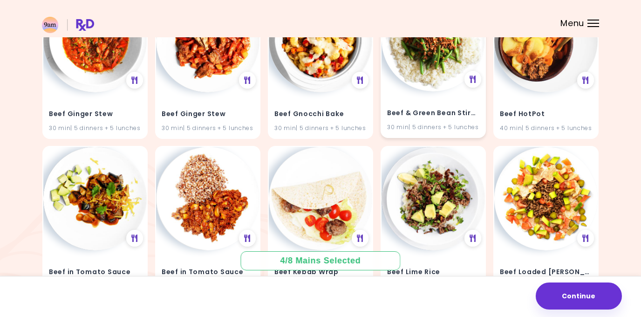
click at [423, 56] on img at bounding box center [433, 39] width 103 height 103
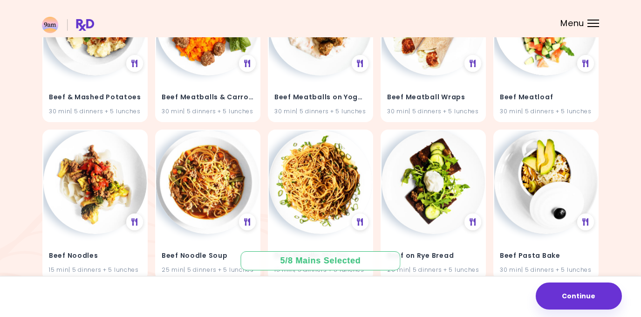
scroll to position [5229, 0]
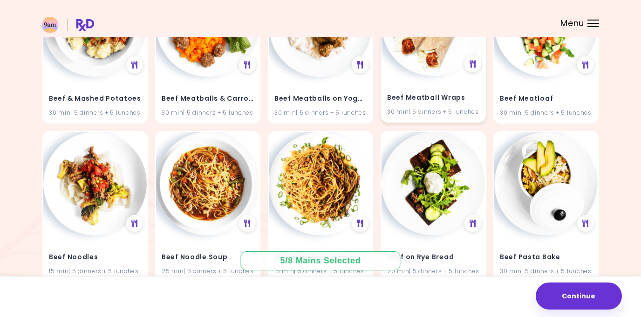
click at [423, 76] on img at bounding box center [433, 24] width 103 height 103
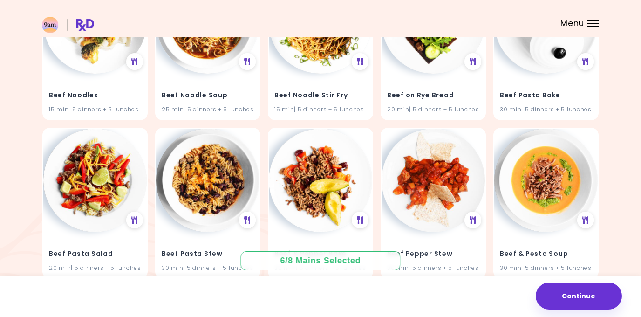
scroll to position [5391, 0]
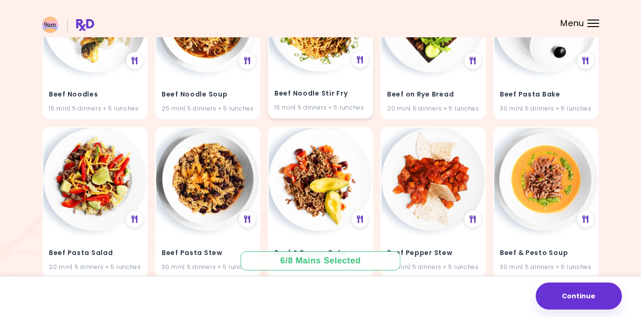
click at [321, 72] on img at bounding box center [320, 19] width 103 height 103
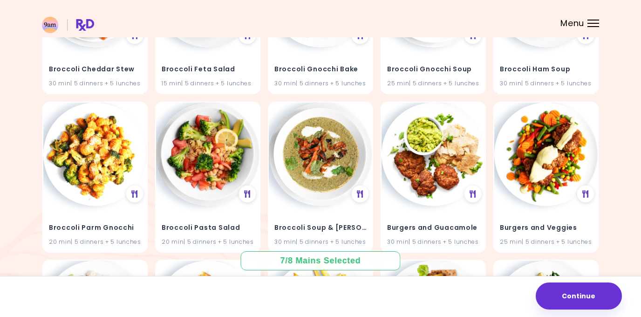
scroll to position [7001, 0]
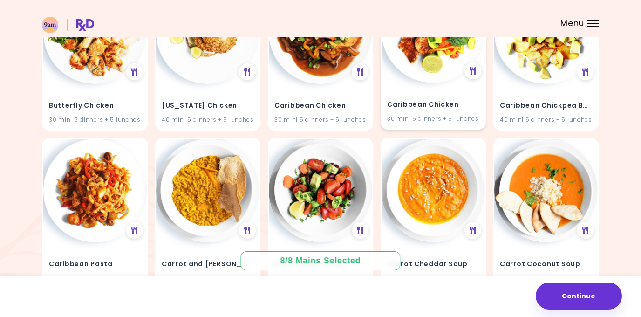
scroll to position [7440, 0]
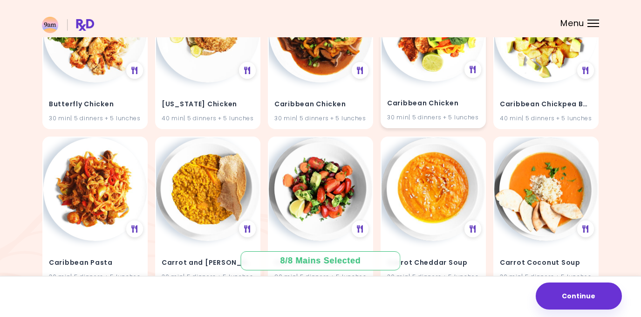
click at [425, 82] on img at bounding box center [433, 29] width 103 height 103
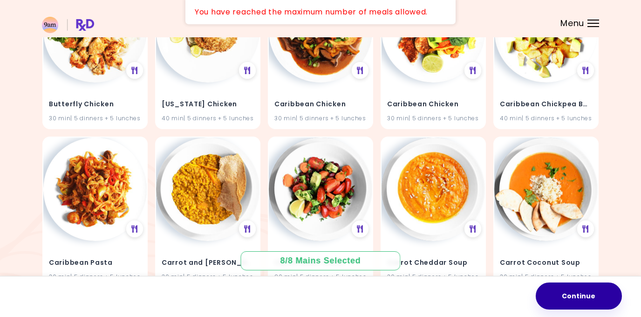
click at [560, 296] on button "Continue" at bounding box center [579, 295] width 86 height 27
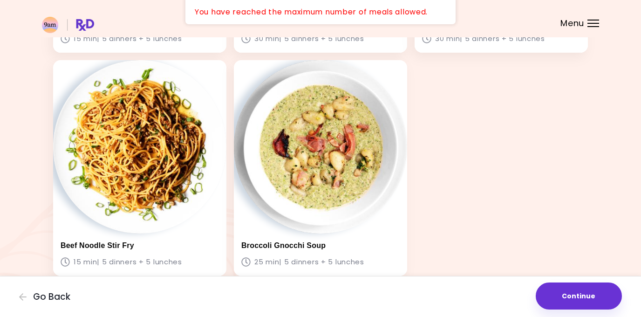
scroll to position [519, 0]
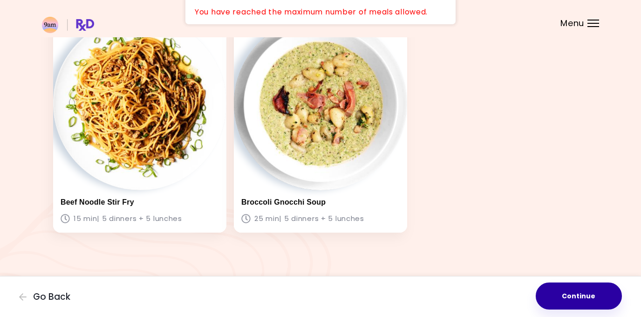
click at [562, 287] on button "Continue" at bounding box center [579, 295] width 86 height 27
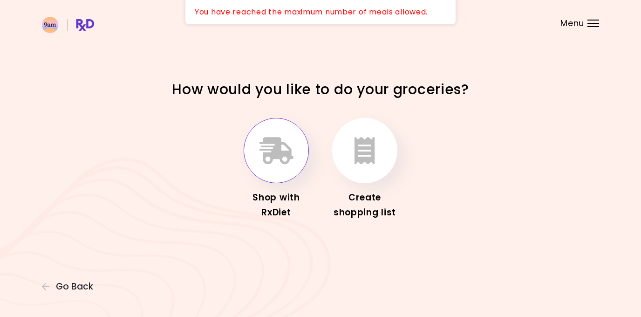
click at [278, 152] on icon "button" at bounding box center [277, 150] width 34 height 27
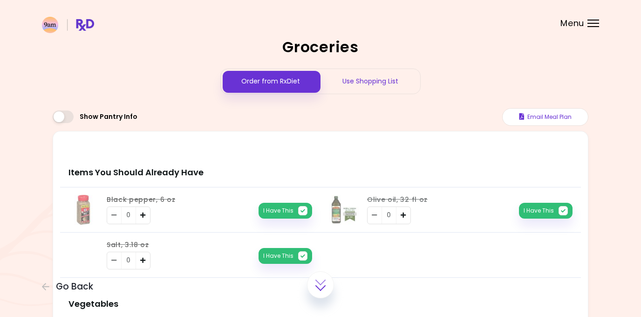
click at [352, 81] on div "Use Shopping List" at bounding box center [371, 81] width 100 height 25
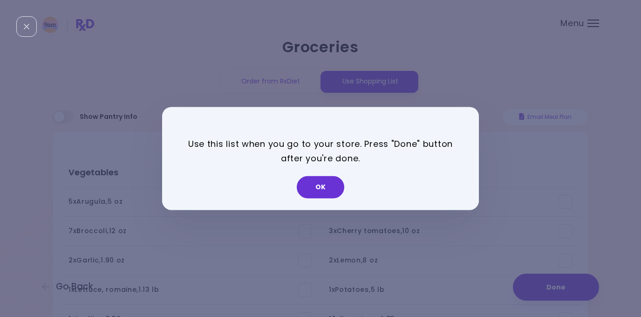
click at [76, 26] on div "Use this list when you go to your store. Press "Done" button after you're done.…" at bounding box center [320, 158] width 641 height 317
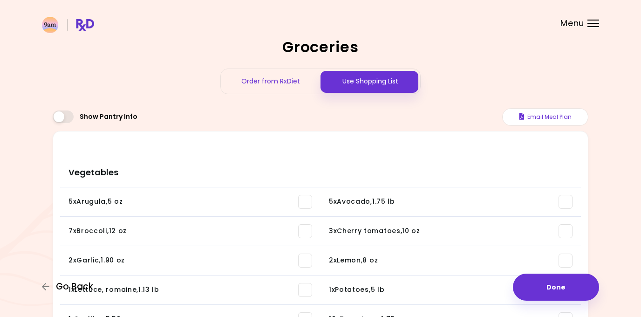
click at [45, 291] on button "Go Back" at bounding box center [70, 286] width 56 height 10
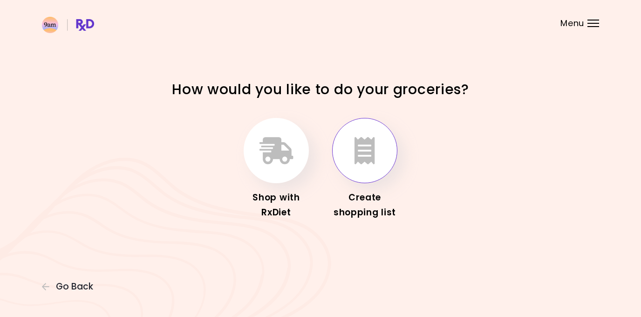
click at [342, 165] on button "button" at bounding box center [364, 150] width 65 height 65
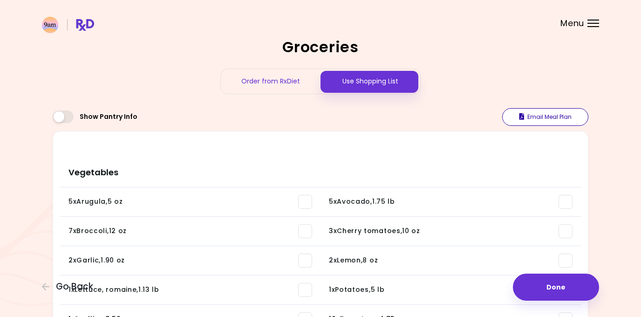
click at [542, 119] on button "Email Meal Plan" at bounding box center [545, 117] width 86 height 18
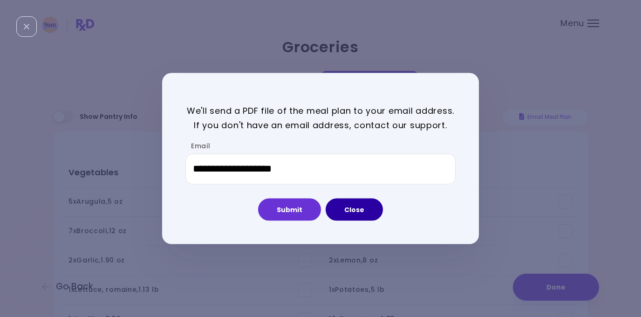
click at [343, 200] on button "Close" at bounding box center [354, 209] width 57 height 22
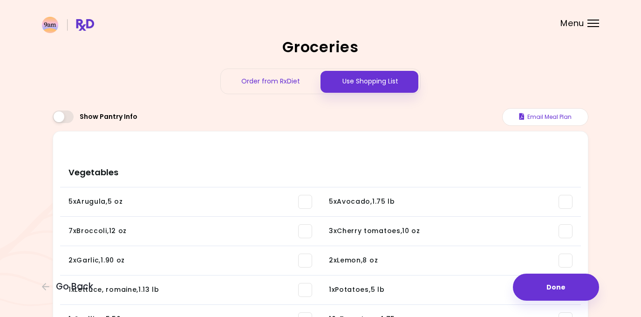
click at [521, 112] on button "Email Meal Plan" at bounding box center [545, 117] width 86 height 18
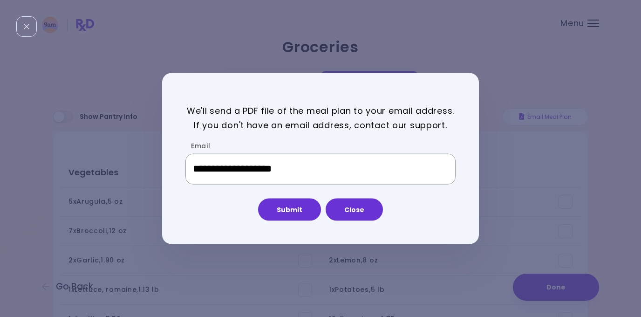
click at [313, 164] on input "**********" at bounding box center [320, 169] width 270 height 31
click at [312, 164] on input "**********" at bounding box center [320, 169] width 270 height 31
type input "**********"
click at [299, 215] on button "Submit" at bounding box center [289, 209] width 63 height 22
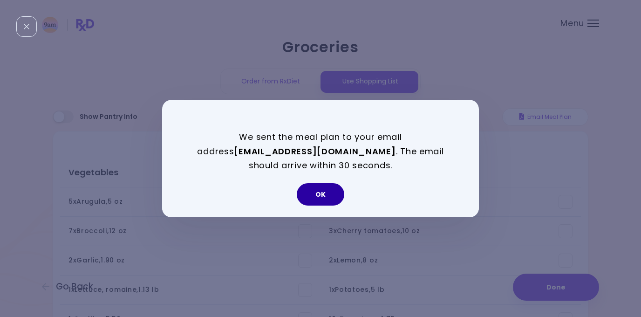
click at [326, 191] on button "OK" at bounding box center [321, 194] width 48 height 22
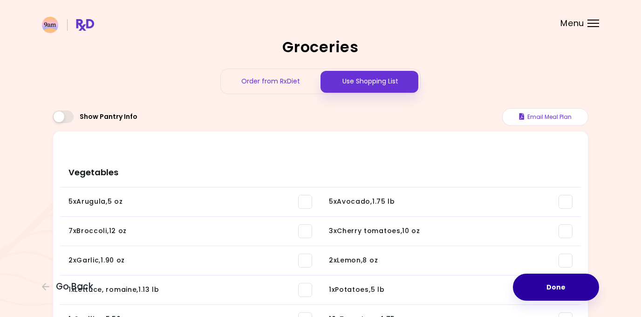
click at [542, 294] on button "Done" at bounding box center [556, 287] width 86 height 27
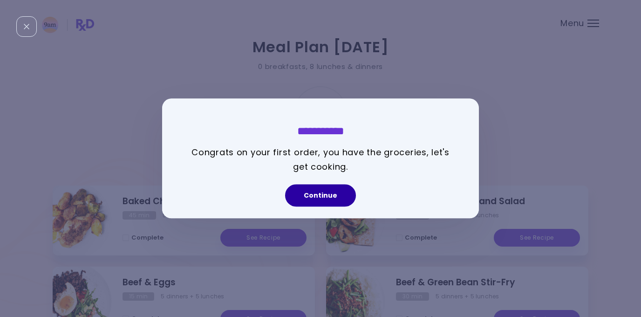
click at [305, 200] on button "Continue" at bounding box center [320, 196] width 71 height 22
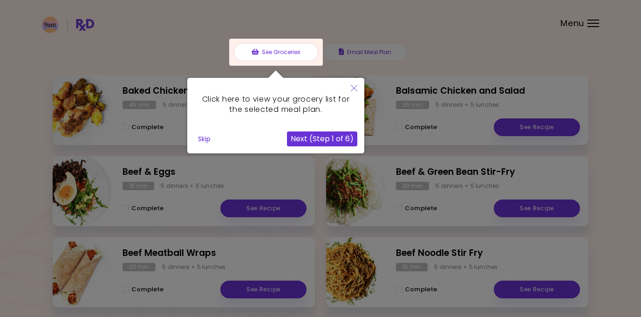
scroll to position [116, 0]
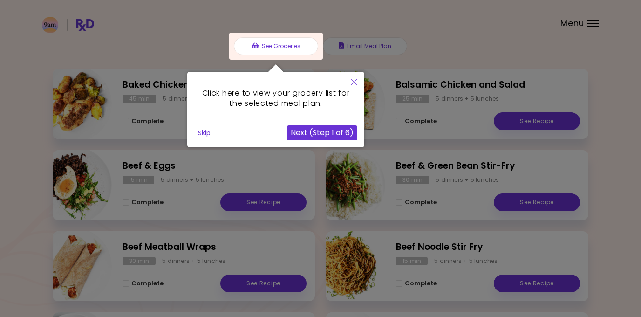
click at [354, 86] on button "Close" at bounding box center [354, 83] width 21 height 22
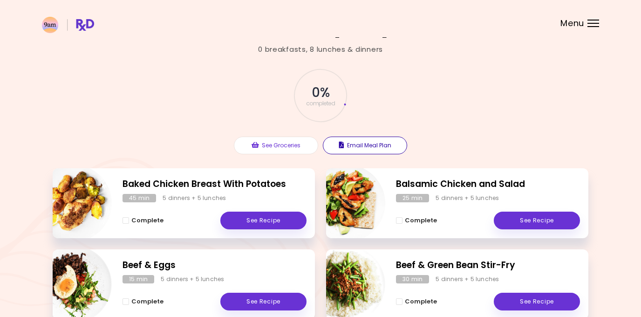
scroll to position [18, 0]
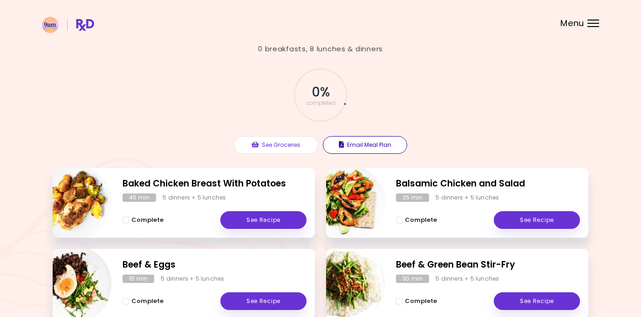
click at [366, 143] on button "Email Meal Plan" at bounding box center [365, 145] width 84 height 18
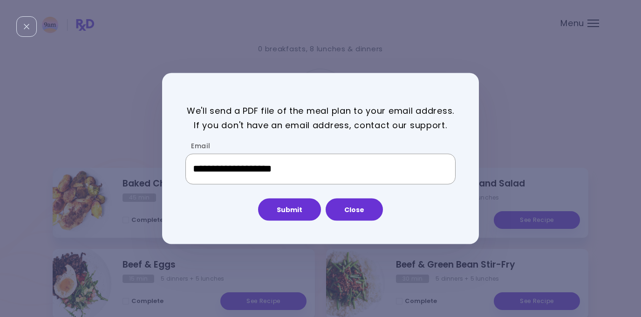
click at [299, 173] on input "**********" at bounding box center [320, 169] width 270 height 31
type input "**********"
click at [287, 209] on button "Submit" at bounding box center [289, 209] width 63 height 22
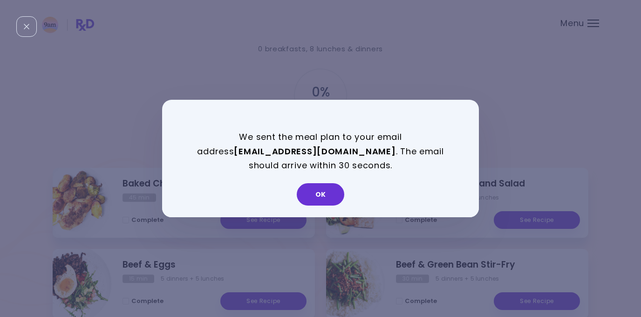
click at [324, 175] on div "We sent the meal plan to your email address [EMAIL_ADDRESS][DOMAIN_NAME] . The …" at bounding box center [320, 162] width 270 height 64
click at [324, 182] on div "OK" at bounding box center [320, 197] width 317 height 39
click at [325, 192] on button "OK" at bounding box center [321, 194] width 48 height 22
